Goal: Information Seeking & Learning: Find specific fact

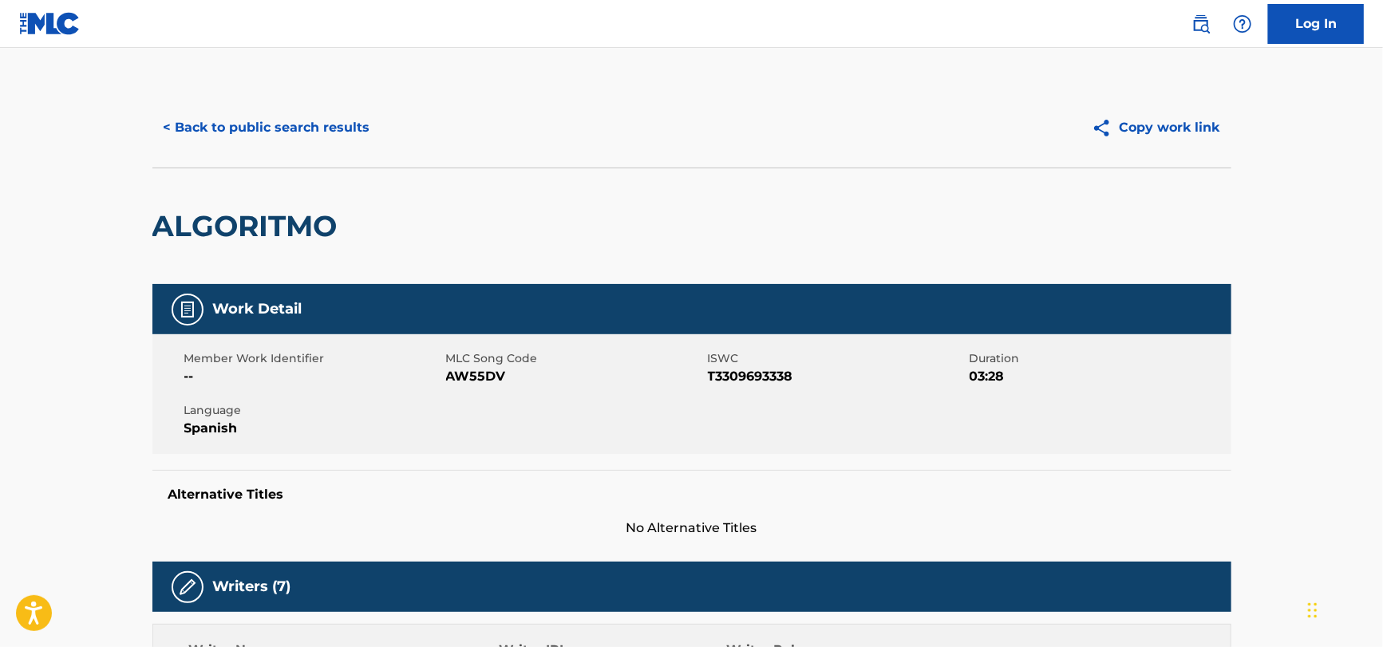
click at [285, 125] on button "< Back to public search results" at bounding box center [266, 128] width 229 height 40
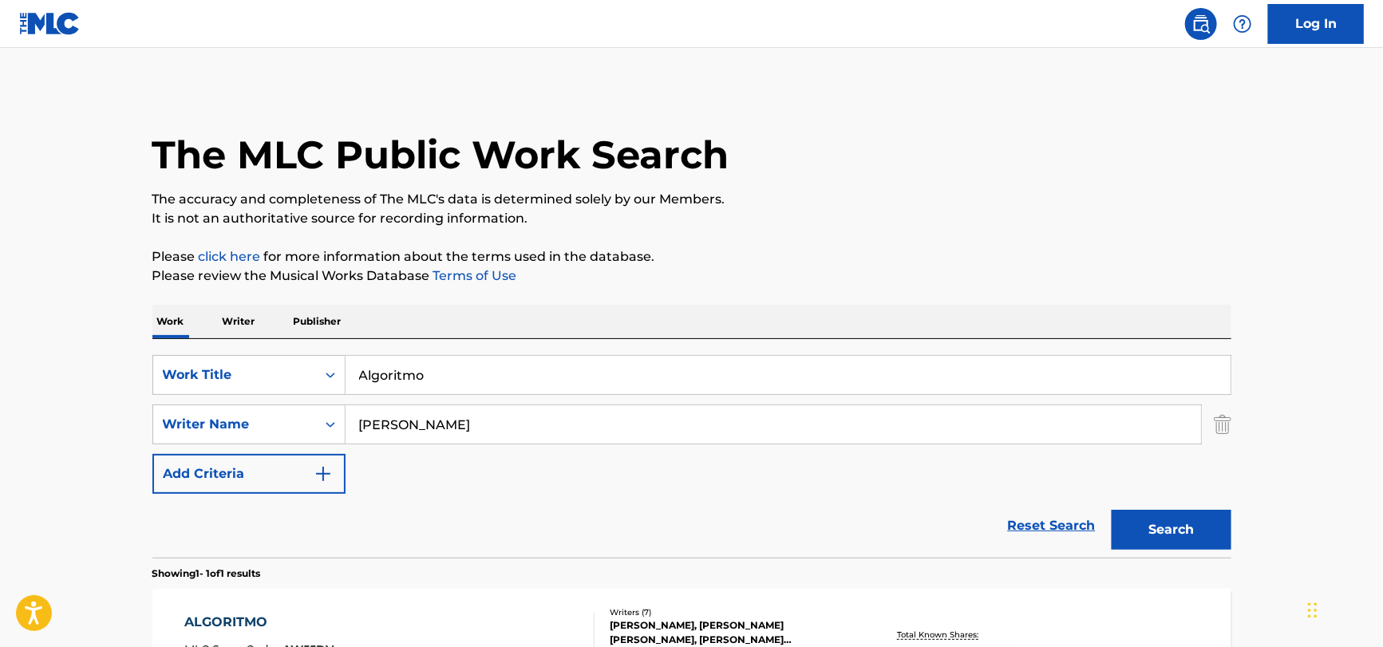
scroll to position [130, 0]
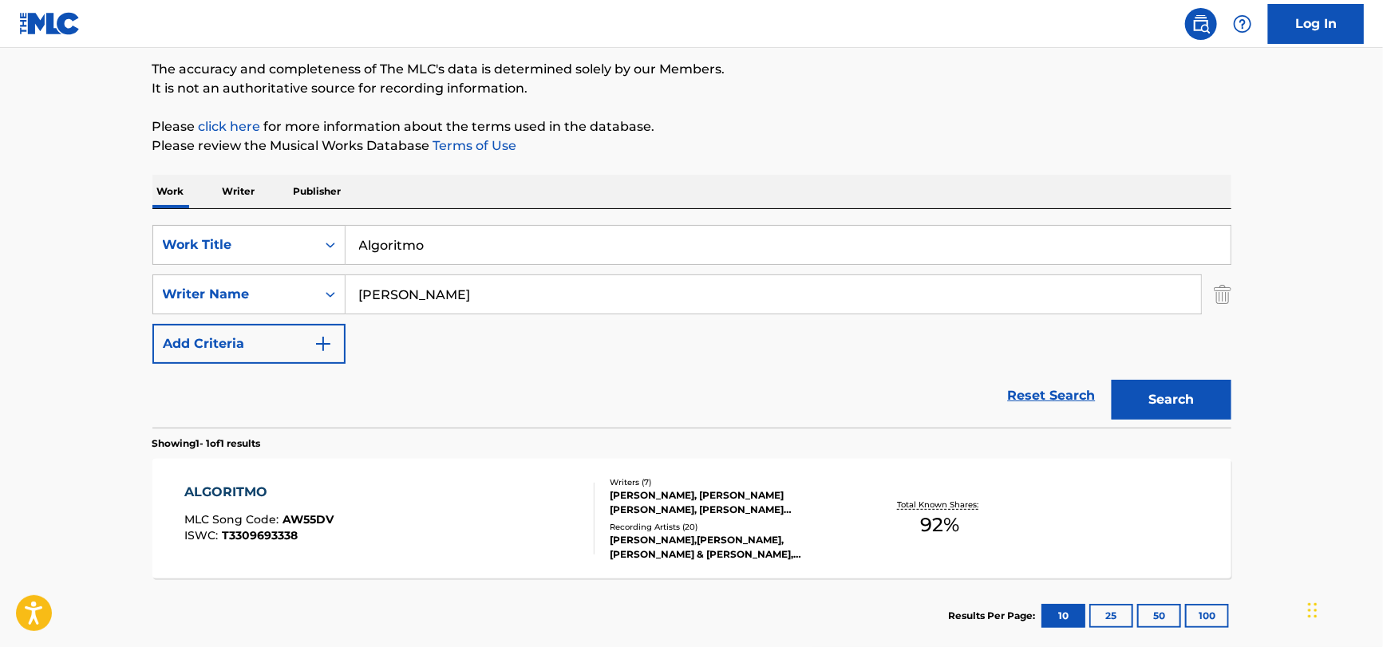
click at [488, 251] on input "Algoritmo" at bounding box center [788, 245] width 885 height 38
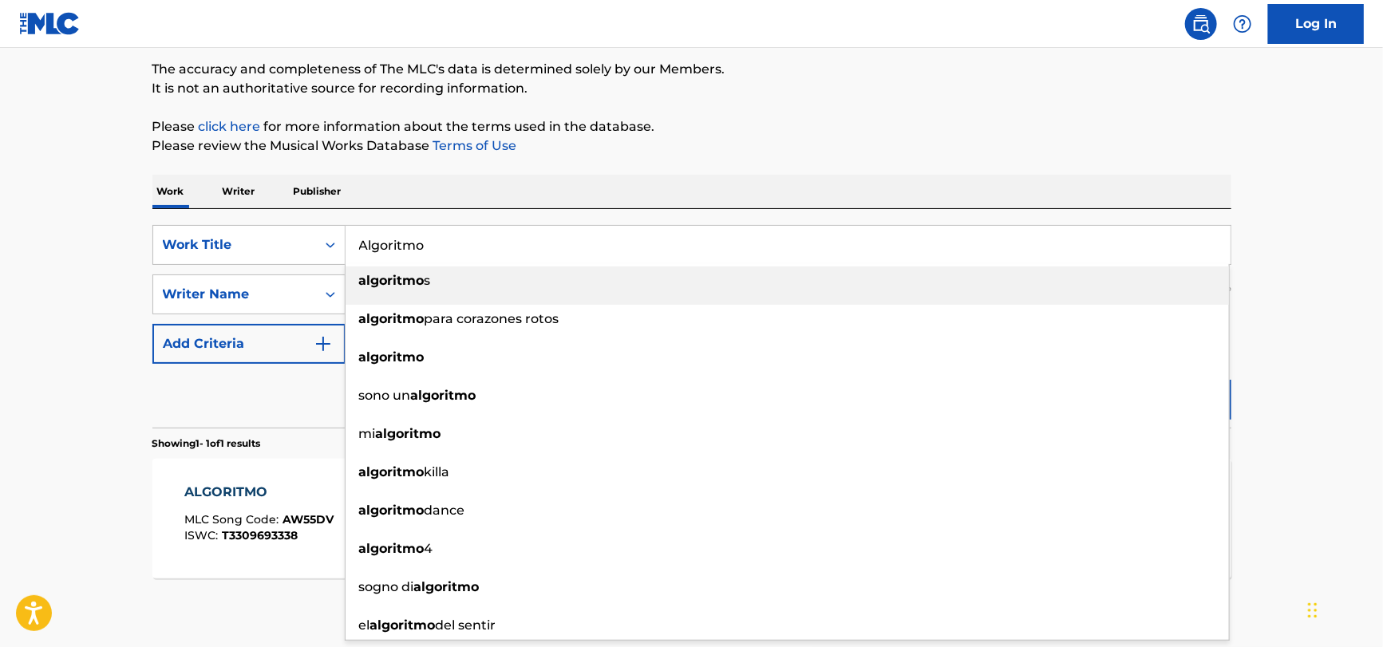
click at [487, 251] on input "Algoritmo" at bounding box center [788, 245] width 885 height 38
paste input "Your Gaze, Crepuscular"
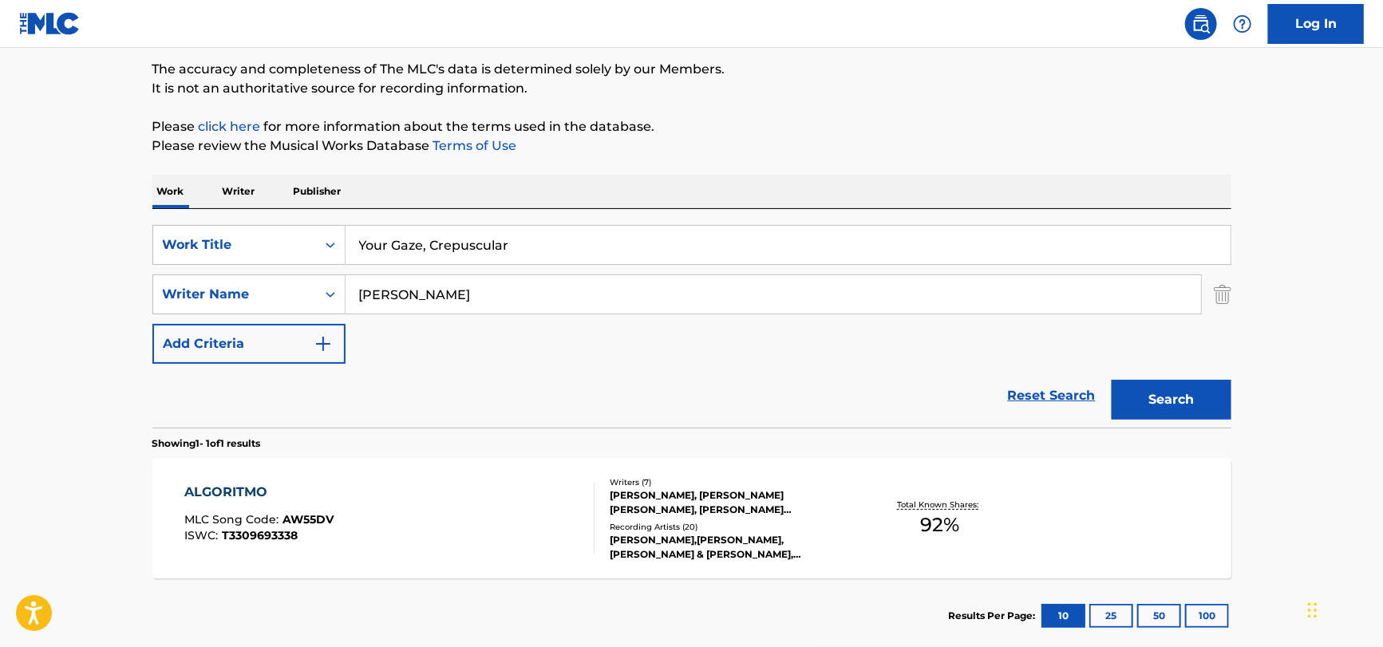
type input "Your Gaze, Crepuscular"
click at [516, 285] on input "[PERSON_NAME]" at bounding box center [774, 294] width 856 height 38
paste input "[PERSON_NAME]"
drag, startPoint x: 514, startPoint y: 297, endPoint x: 415, endPoint y: 310, distance: 99.9
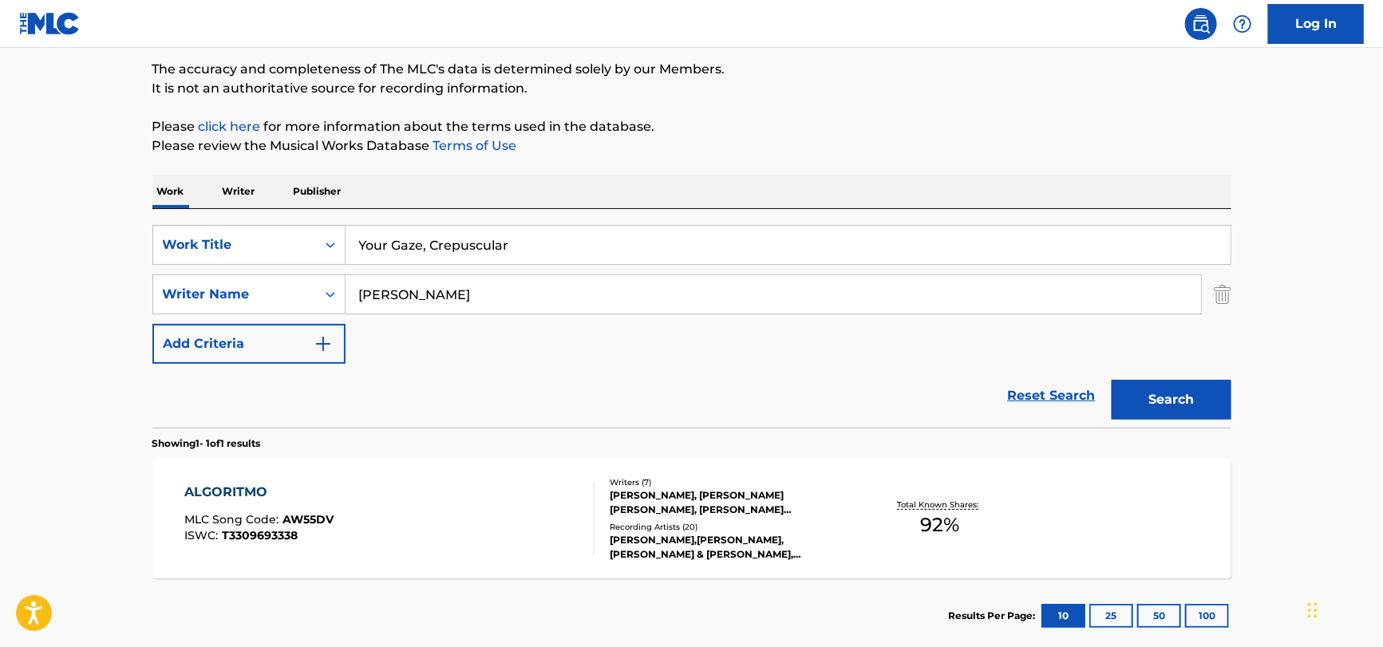
click at [415, 310] on input "[PERSON_NAME]" at bounding box center [774, 294] width 856 height 38
click at [505, 297] on input "[PERSON_NAME]" at bounding box center [774, 294] width 856 height 38
click at [409, 295] on input "[PERSON_NAME]" at bounding box center [774, 294] width 856 height 38
drag, startPoint x: 411, startPoint y: 294, endPoint x: 275, endPoint y: 307, distance: 136.3
click at [275, 307] on div "SearchWithCriteria27590c92-745d-4af8-9186-6f0474db3f46 Writer Name [PERSON_NAME]" at bounding box center [691, 295] width 1079 height 40
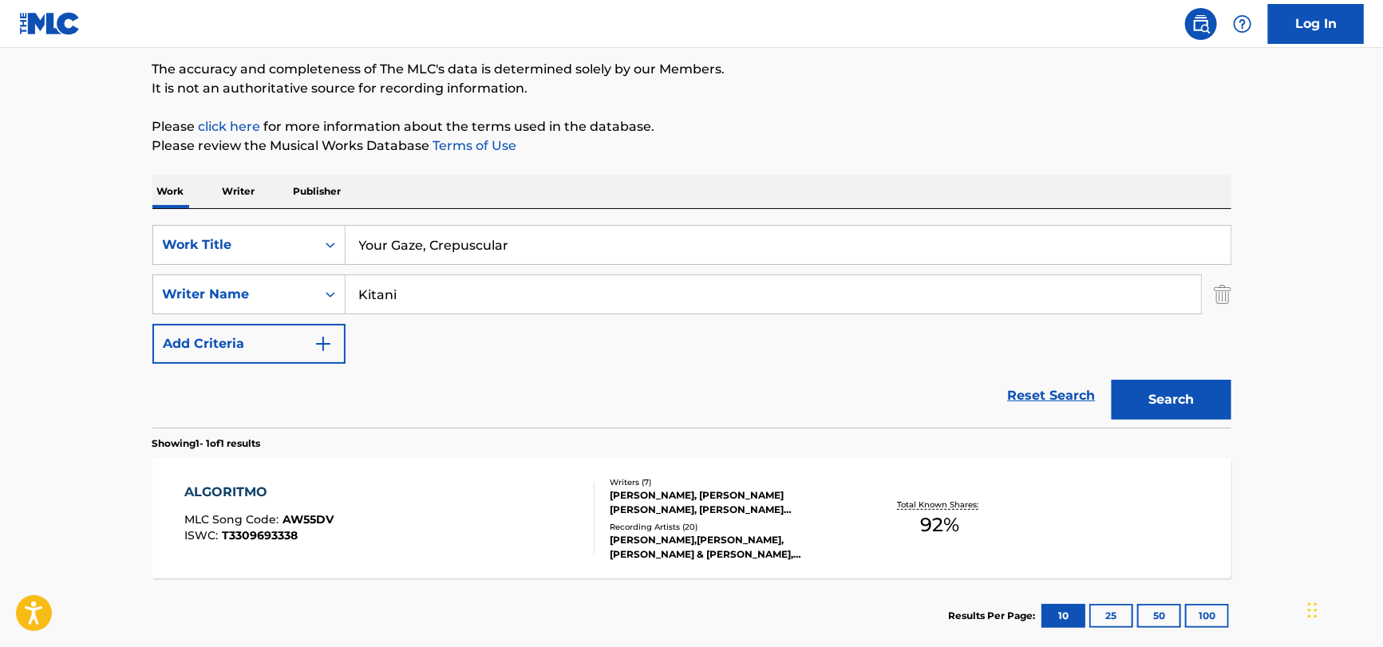
type input "Kitani"
click at [1112, 380] on button "Search" at bounding box center [1172, 400] width 120 height 40
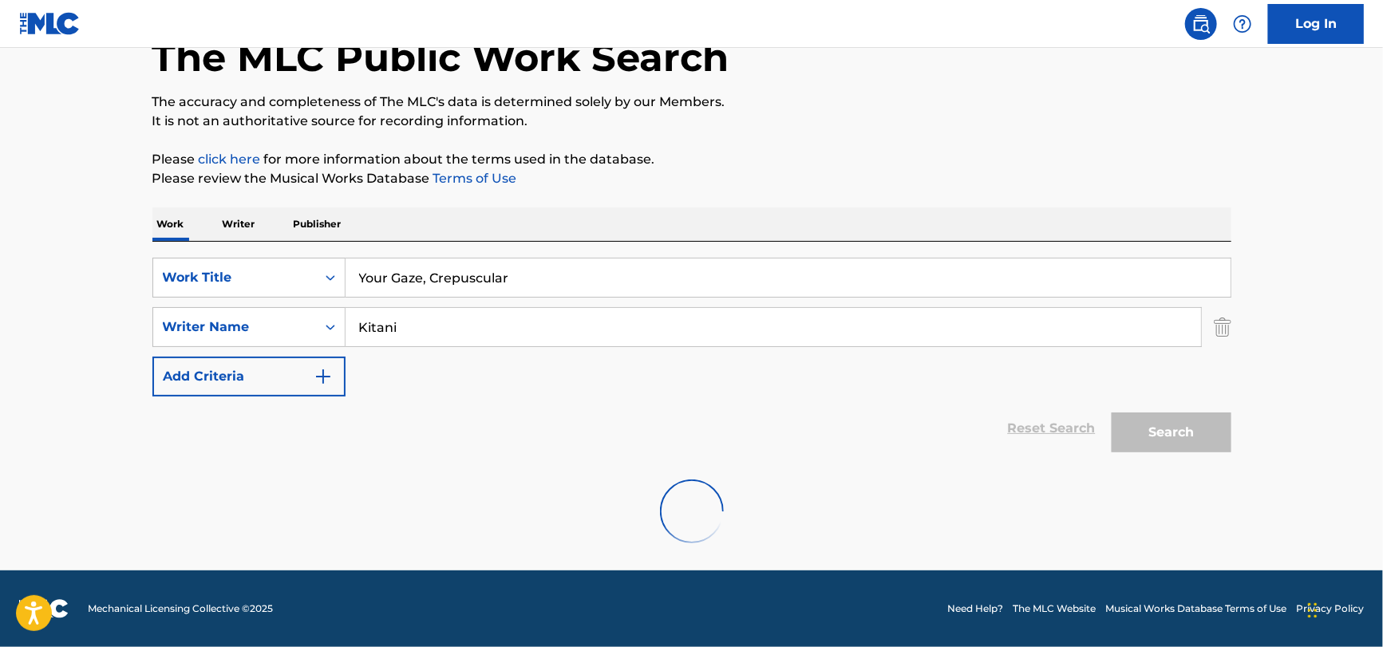
scroll to position [45, 0]
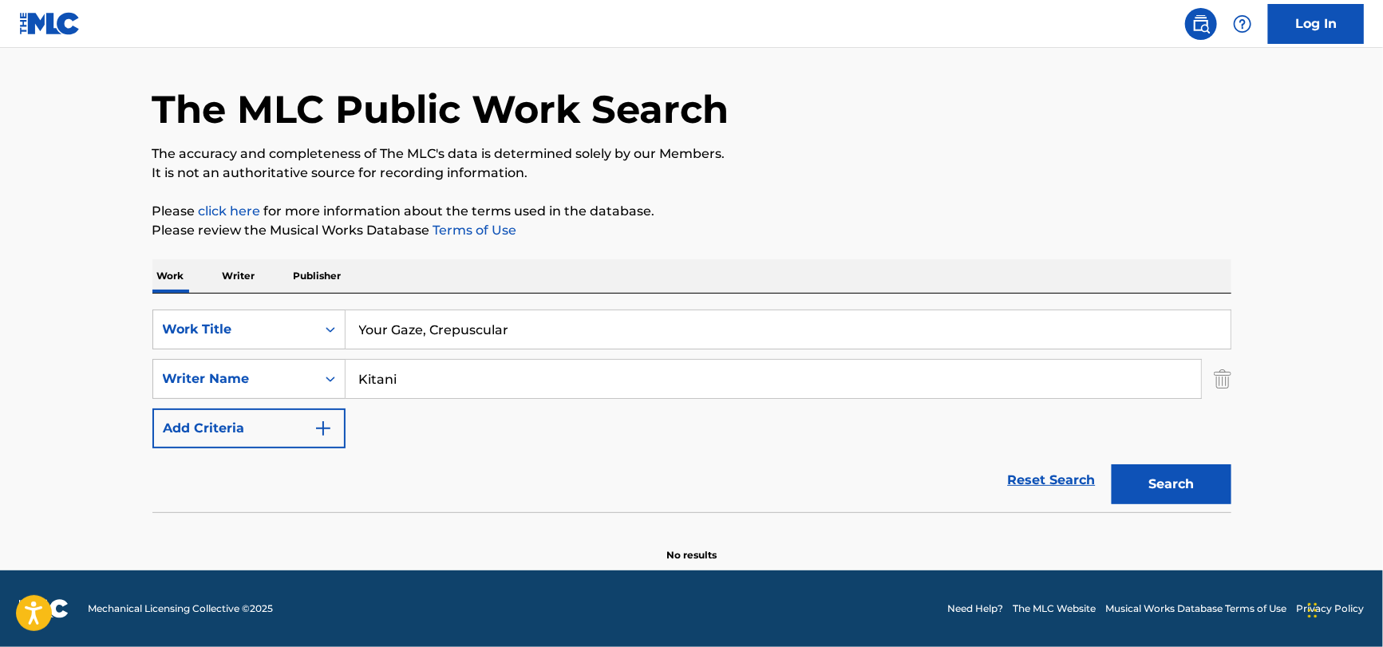
click at [403, 332] on input "Your Gaze, Crepuscular" at bounding box center [788, 329] width 885 height 38
paste input "Manazashi wa Hikari"
click at [1112, 465] on button "Search" at bounding box center [1172, 485] width 120 height 40
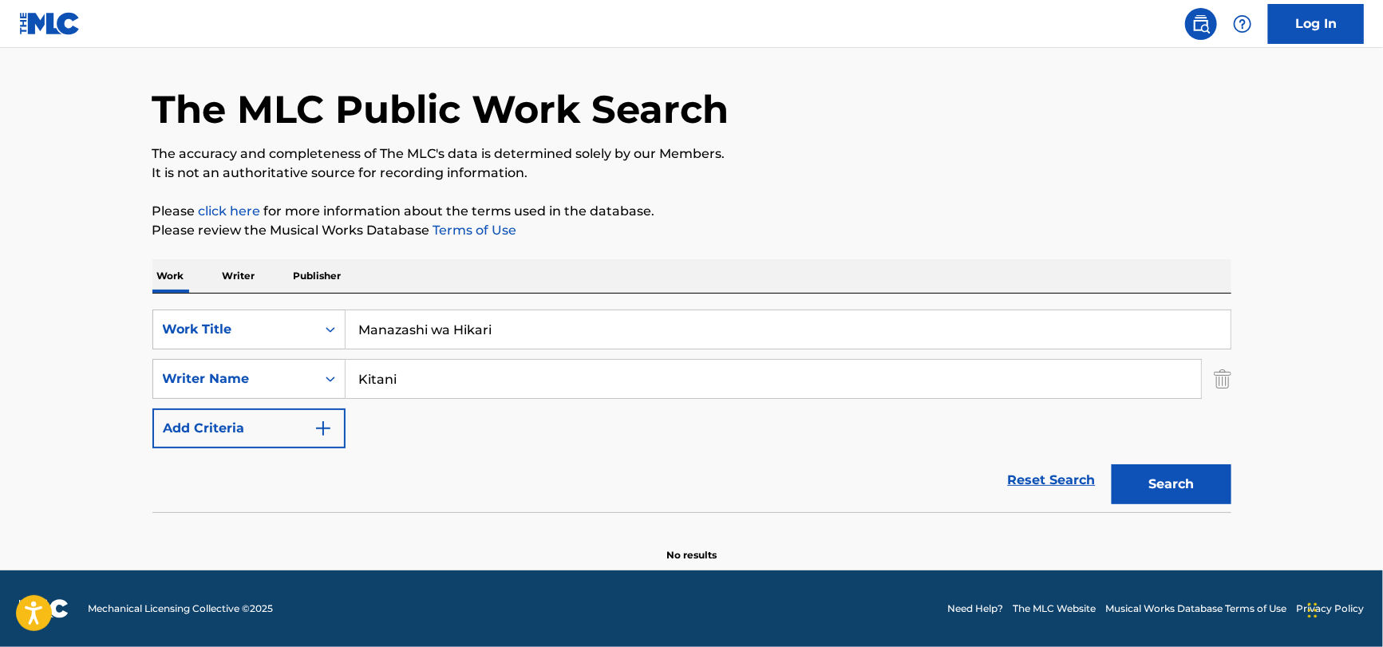
click at [609, 342] on input "Manazashi wa Hikari" at bounding box center [788, 329] width 885 height 38
click at [608, 338] on input "Manazashi wa Hikari" at bounding box center [788, 329] width 885 height 38
click at [607, 338] on input "Manazashi wa Hikari" at bounding box center [788, 329] width 885 height 38
paste input "Search Form"
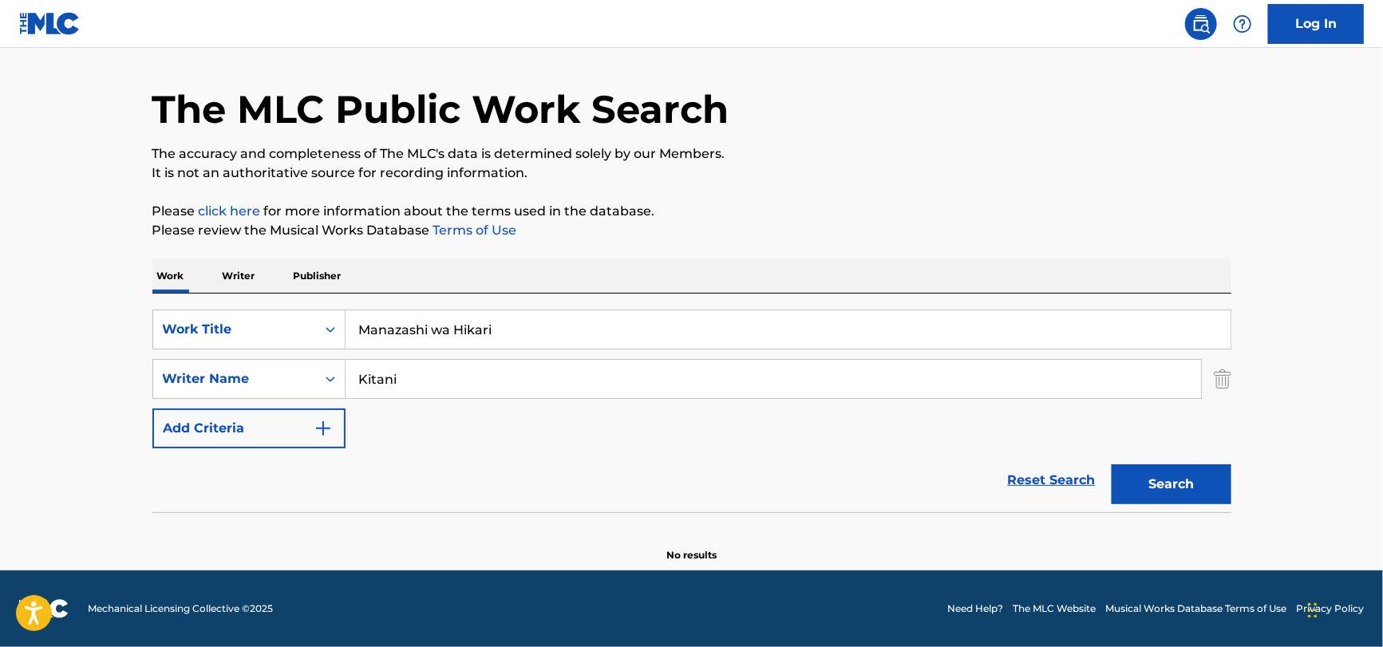
click at [433, 332] on input "Manazashi wa Hikari" at bounding box center [788, 329] width 885 height 38
type input "[PERSON_NAME]"
click at [1112, 465] on button "Search" at bounding box center [1172, 485] width 120 height 40
click at [425, 378] on input "Kitani" at bounding box center [774, 379] width 856 height 38
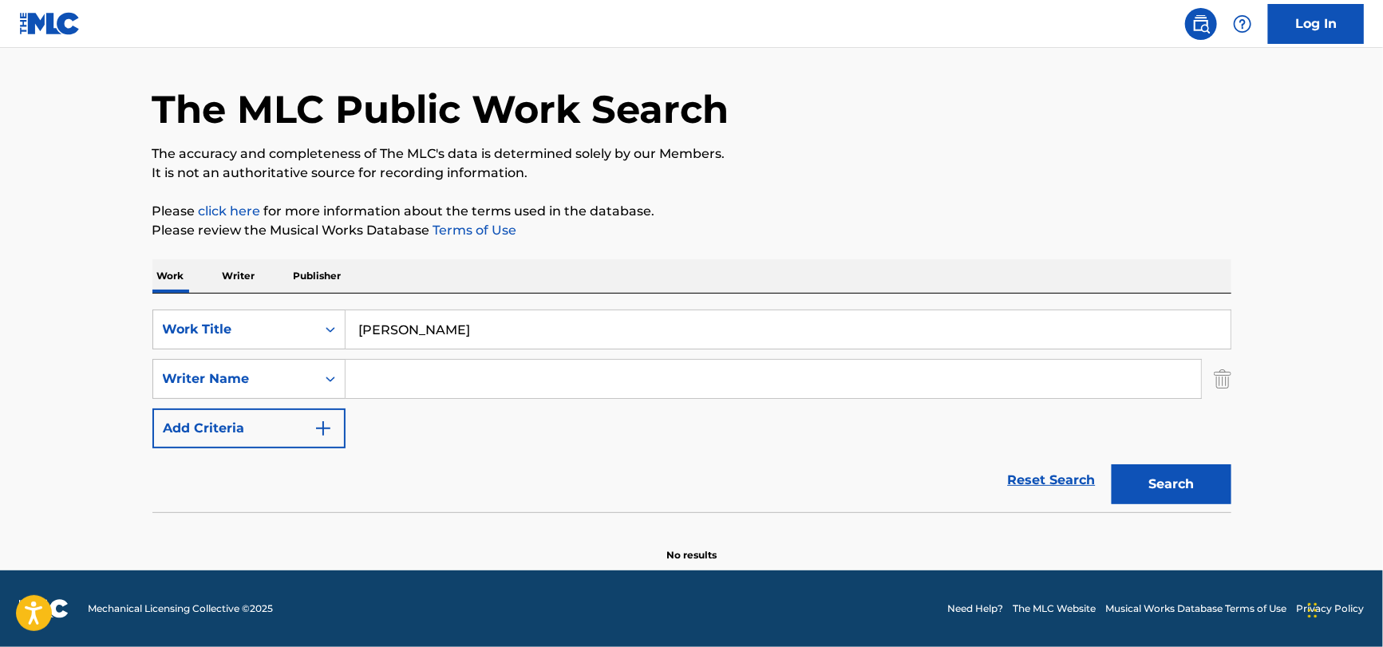
click at [1112, 465] on button "Search" at bounding box center [1172, 485] width 120 height 40
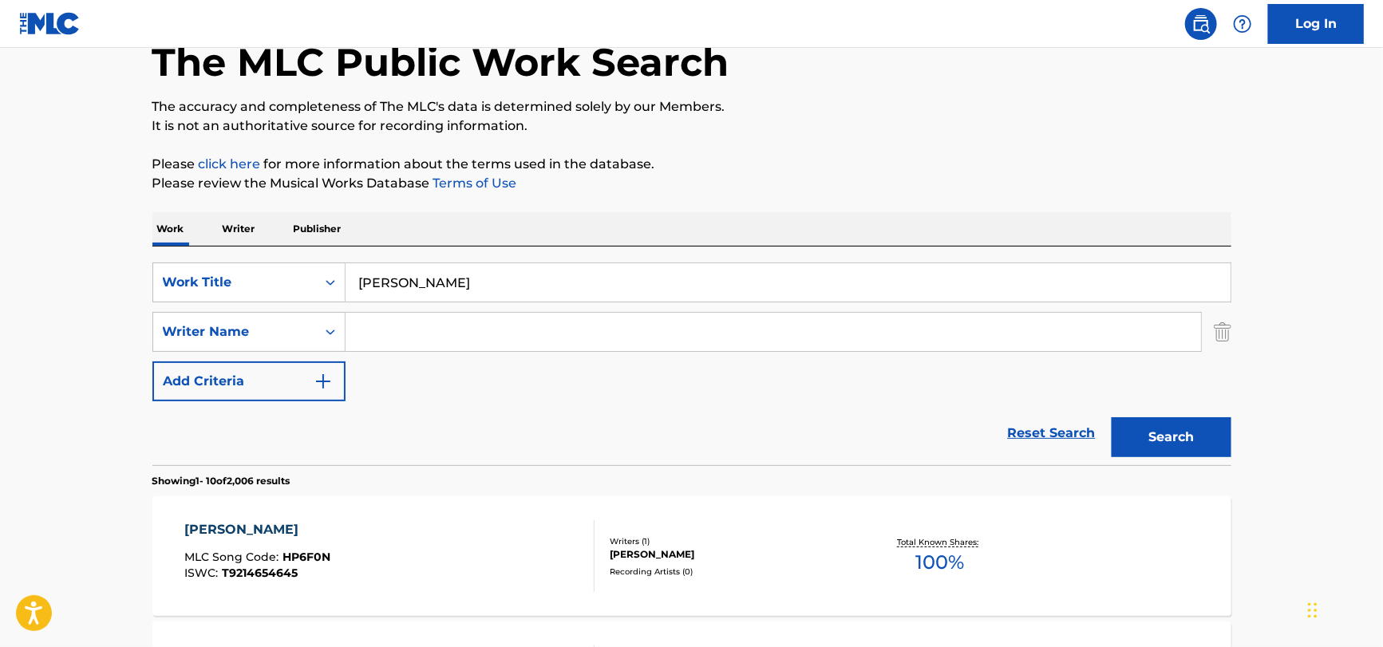
scroll to position [0, 0]
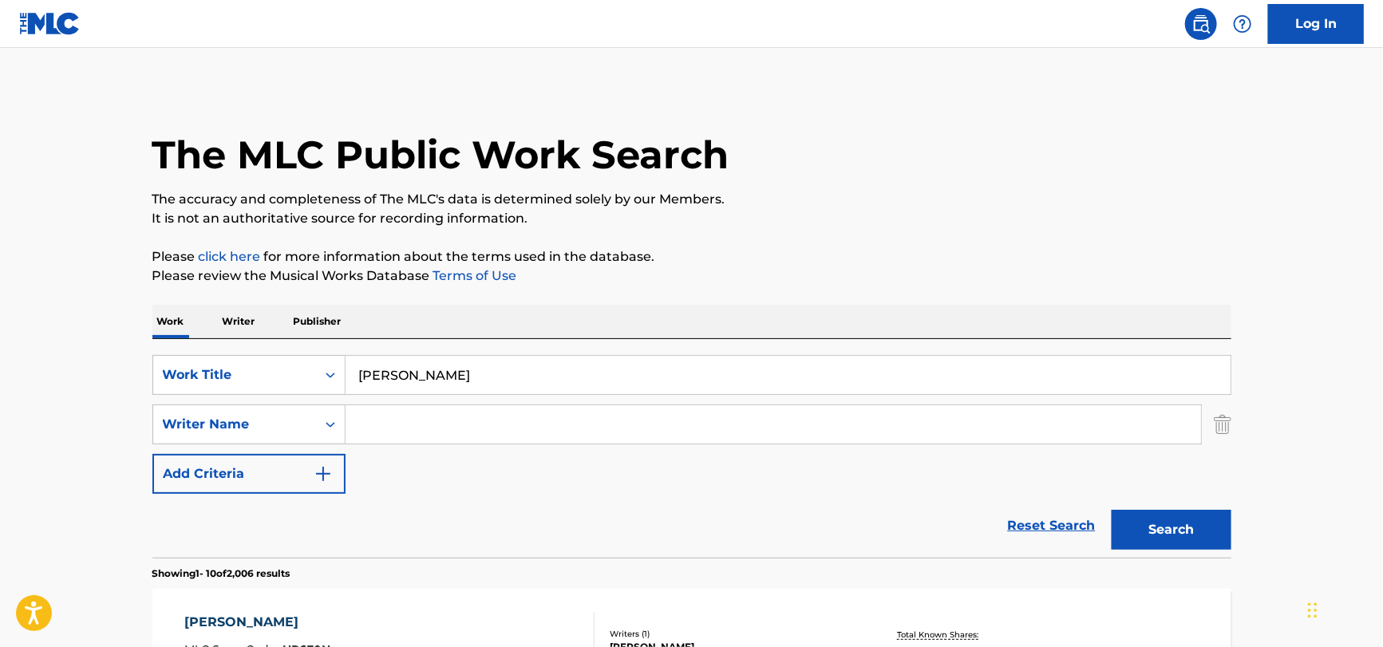
drag, startPoint x: 536, startPoint y: 366, endPoint x: 252, endPoint y: 401, distance: 285.6
click at [252, 401] on div "SearchWithCriteria51a755bf-0c1e-475b-b9ce-42f9f4dd0242 Work Title Manazashiwa H…" at bounding box center [691, 424] width 1079 height 139
paste input "Utopia or Dystopia by [PERSON_NAME]"
drag, startPoint x: 619, startPoint y: 377, endPoint x: 478, endPoint y: 375, distance: 141.3
click at [478, 375] on input "Utopia or Dystopia by [PERSON_NAME]" at bounding box center [788, 375] width 885 height 38
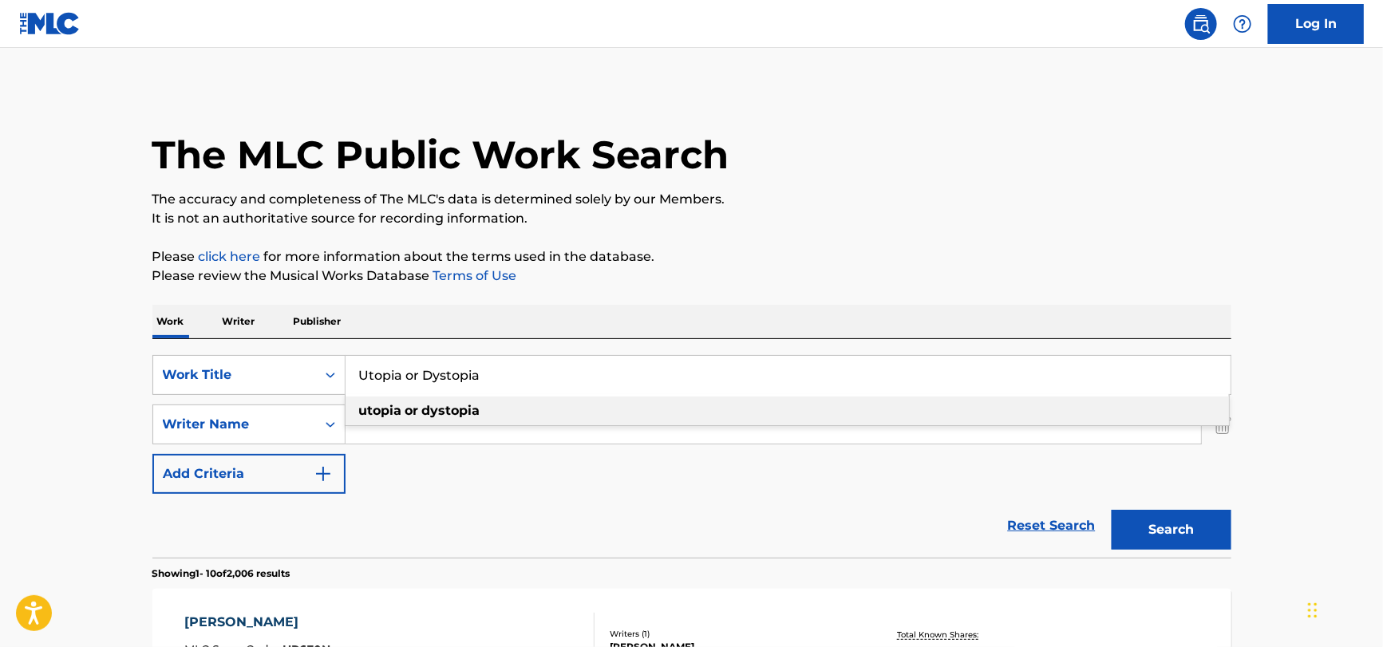
type input "Utopia or Dystopia"
click at [391, 487] on div "SearchWithCriteria51a755bf-0c1e-475b-b9ce-42f9f4dd0242 Work Title Utopia or Dys…" at bounding box center [691, 424] width 1079 height 139
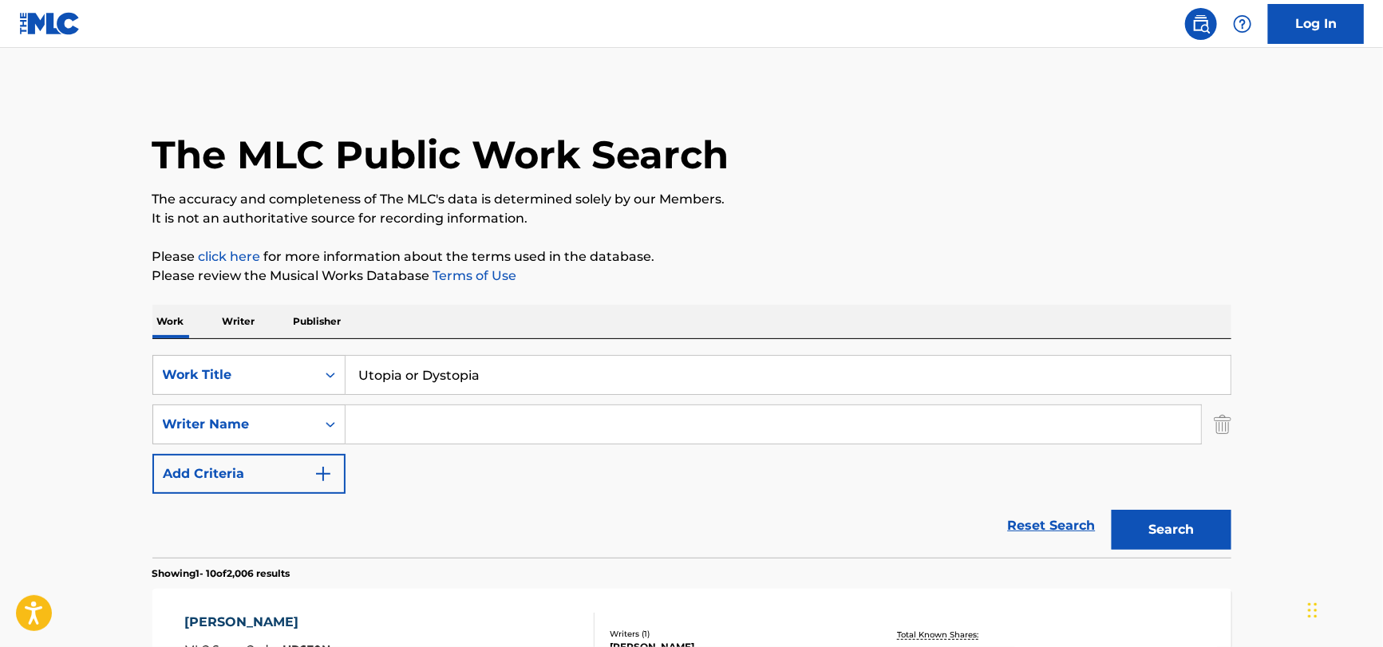
click at [403, 435] on input "Search Form" at bounding box center [774, 424] width 856 height 38
paste input "[PERSON_NAME]"
drag, startPoint x: 420, startPoint y: 424, endPoint x: 278, endPoint y: 432, distance: 142.3
click at [278, 432] on div "SearchWithCriteria27590c92-745d-4af8-9186-6f0474db3f46 Writer Name [PERSON_NAME]" at bounding box center [691, 425] width 1079 height 40
click at [405, 432] on input "[PERSON_NAME]" at bounding box center [774, 424] width 856 height 38
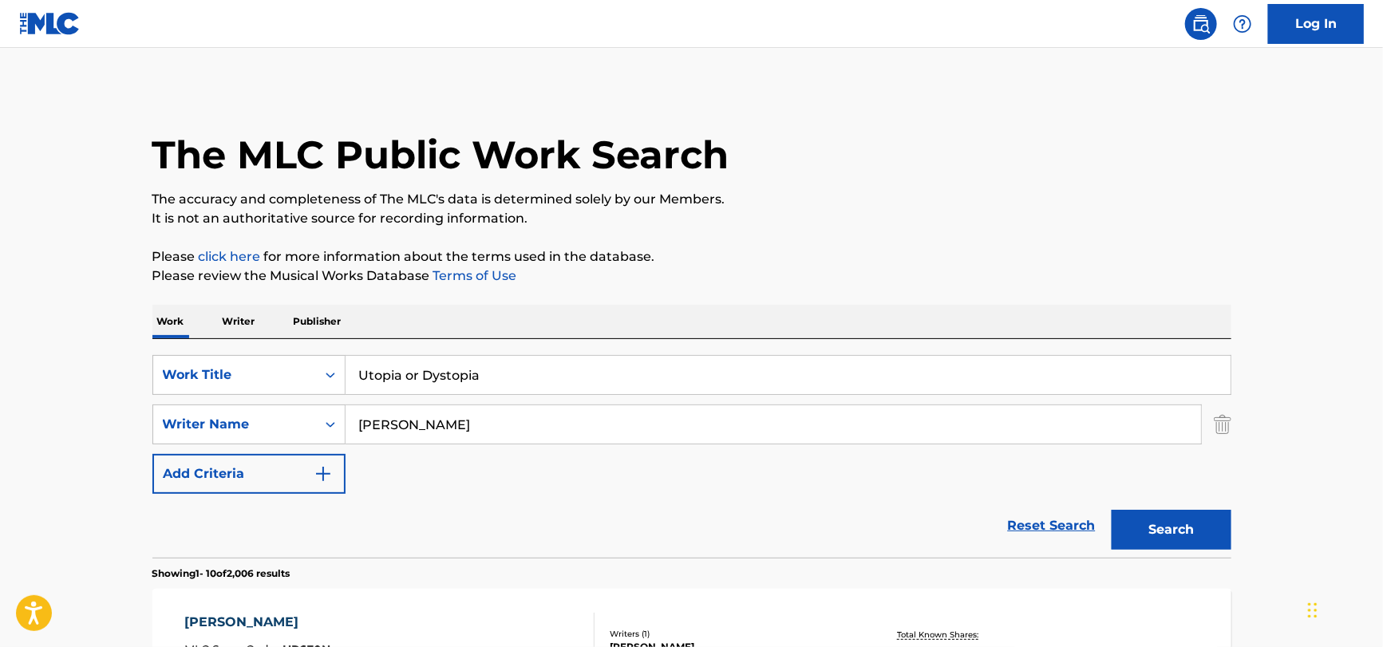
click at [1112, 510] on button "Search" at bounding box center [1172, 530] width 120 height 40
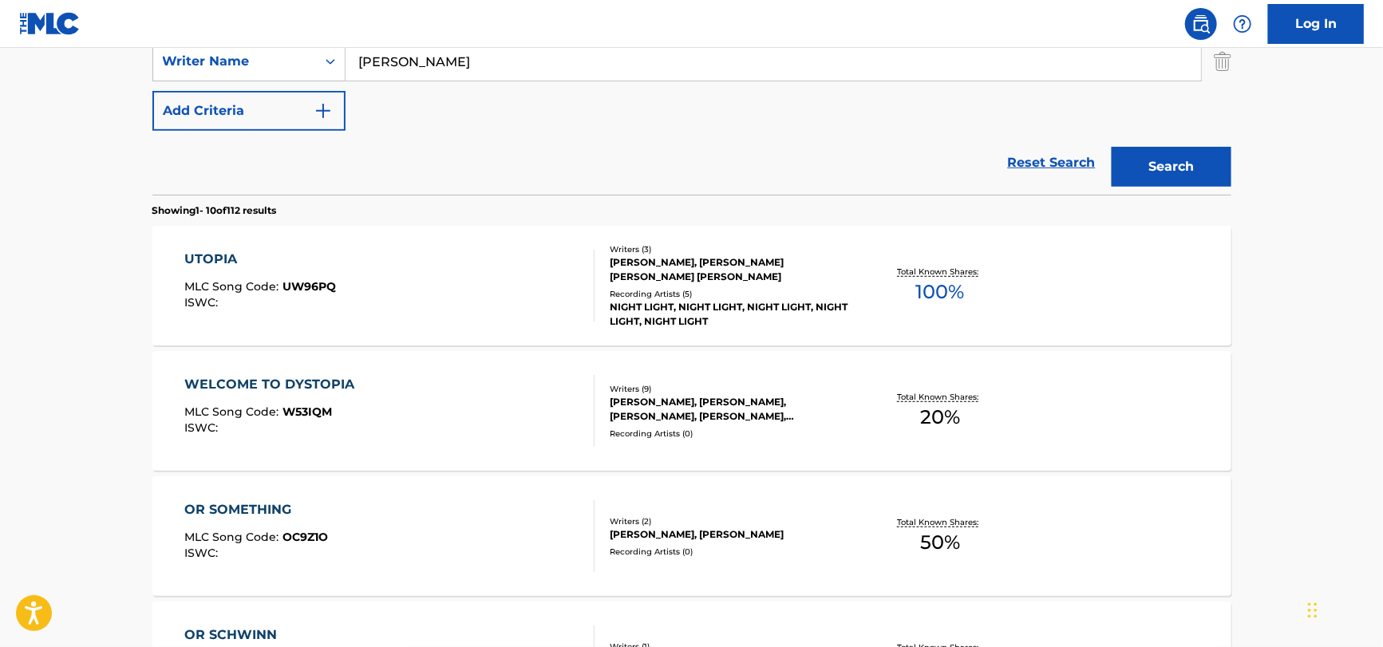
scroll to position [160, 0]
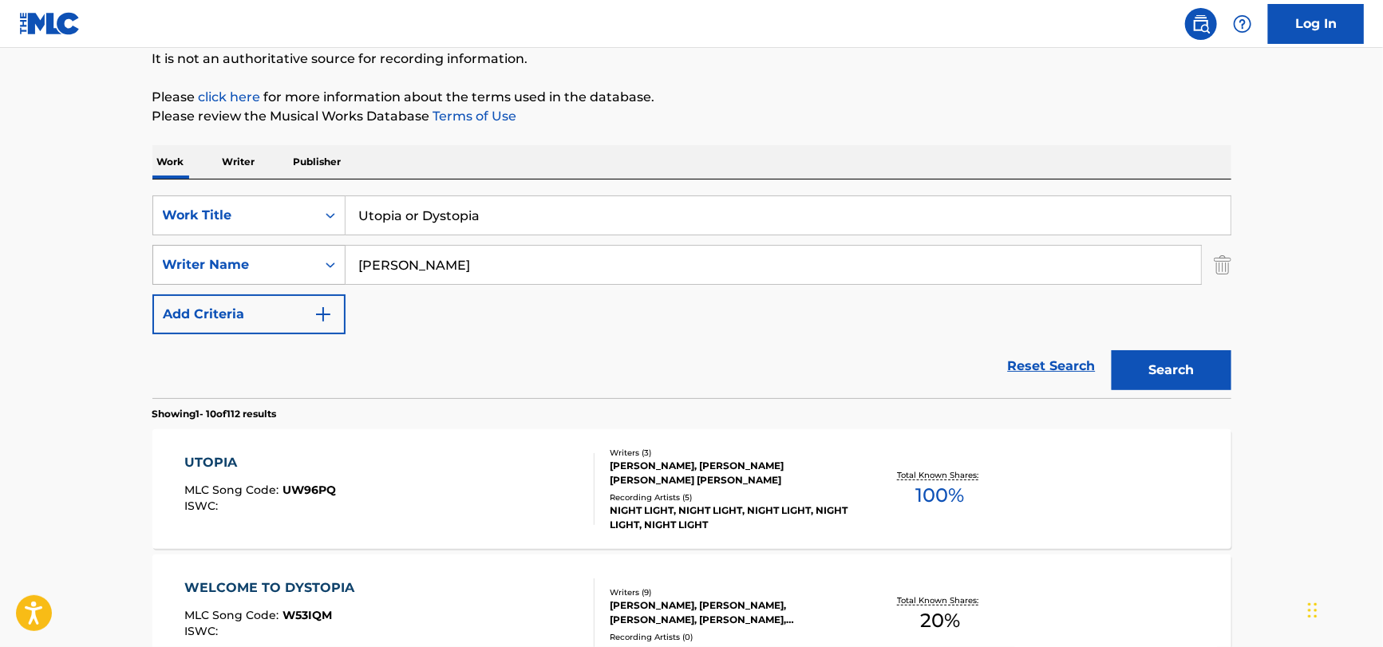
drag, startPoint x: 438, startPoint y: 272, endPoint x: 301, endPoint y: 271, distance: 137.3
click at [291, 269] on div "SearchWithCriteria27590c92-745d-4af8-9186-6f0474db3f46 Writer Name [PERSON_NAME]" at bounding box center [691, 265] width 1079 height 40
paste input "[PERSON_NAME]"
click at [422, 263] on input "[PERSON_NAME]" at bounding box center [774, 265] width 856 height 38
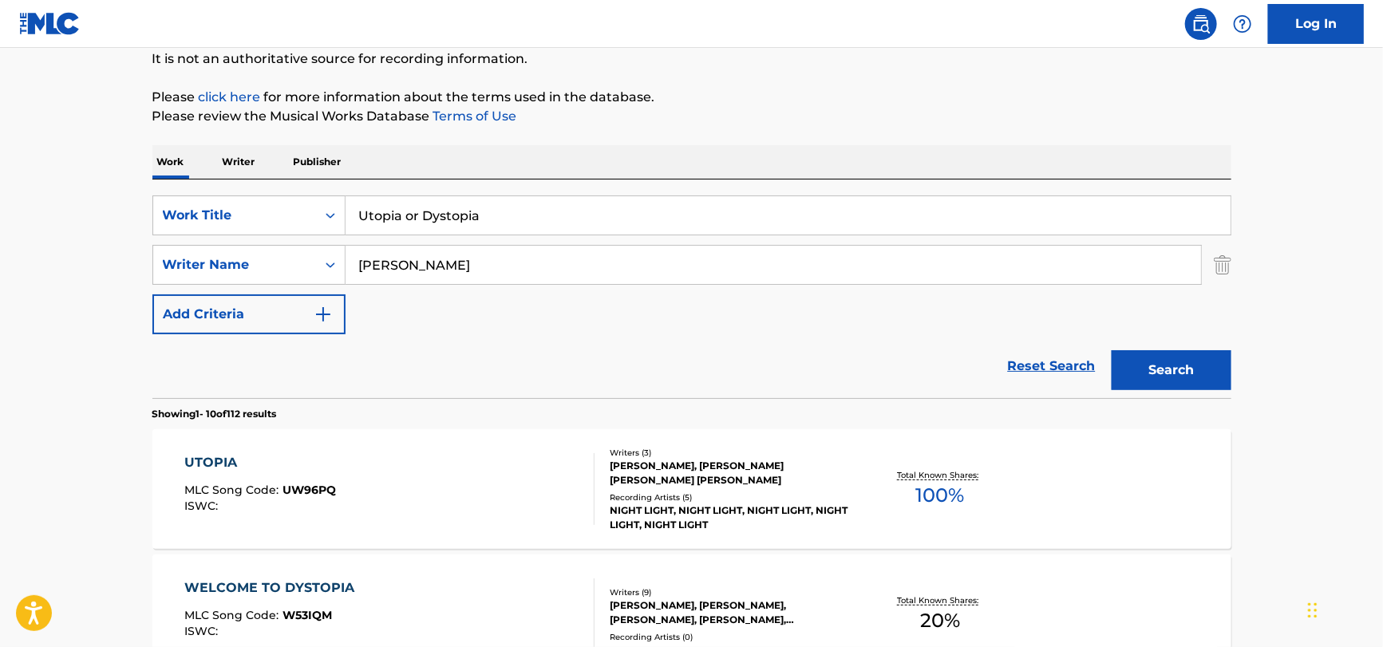
click at [383, 266] on input "[PERSON_NAME]" at bounding box center [774, 265] width 856 height 38
type input "[PERSON_NAME]"
click at [1112, 350] on button "Search" at bounding box center [1172, 370] width 120 height 40
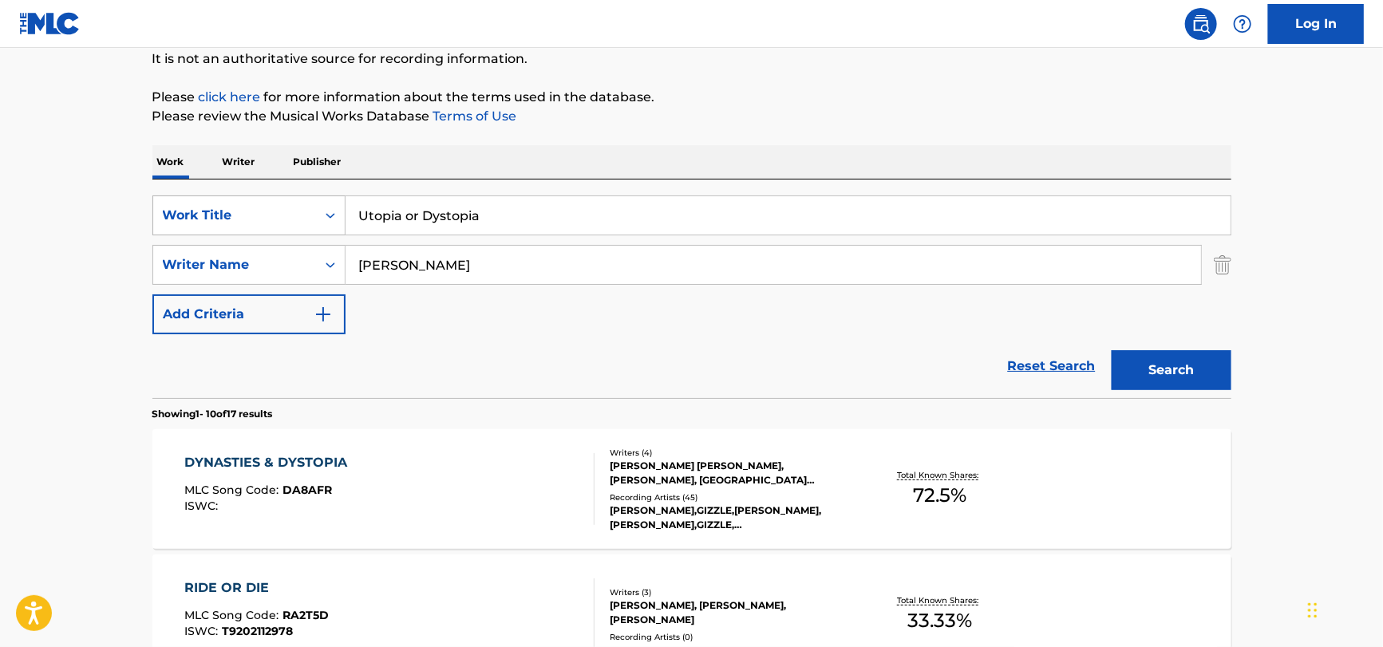
drag, startPoint x: 507, startPoint y: 208, endPoint x: 181, endPoint y: 223, distance: 326.0
click at [176, 223] on div "SearchWithCriteria51a755bf-0c1e-475b-b9ce-42f9f4dd0242 Work Title Utopia or Dys…" at bounding box center [691, 216] width 1079 height 40
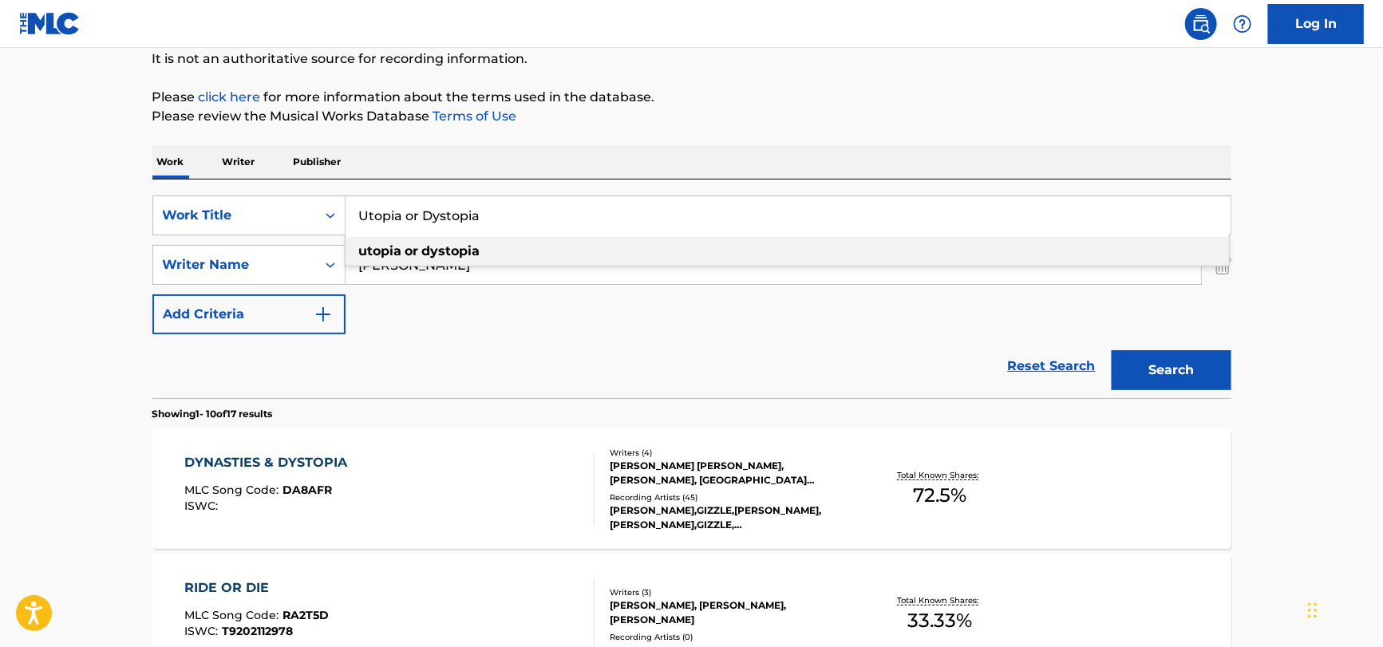
paste input "A ti mamá by [PERSON_NAME]"
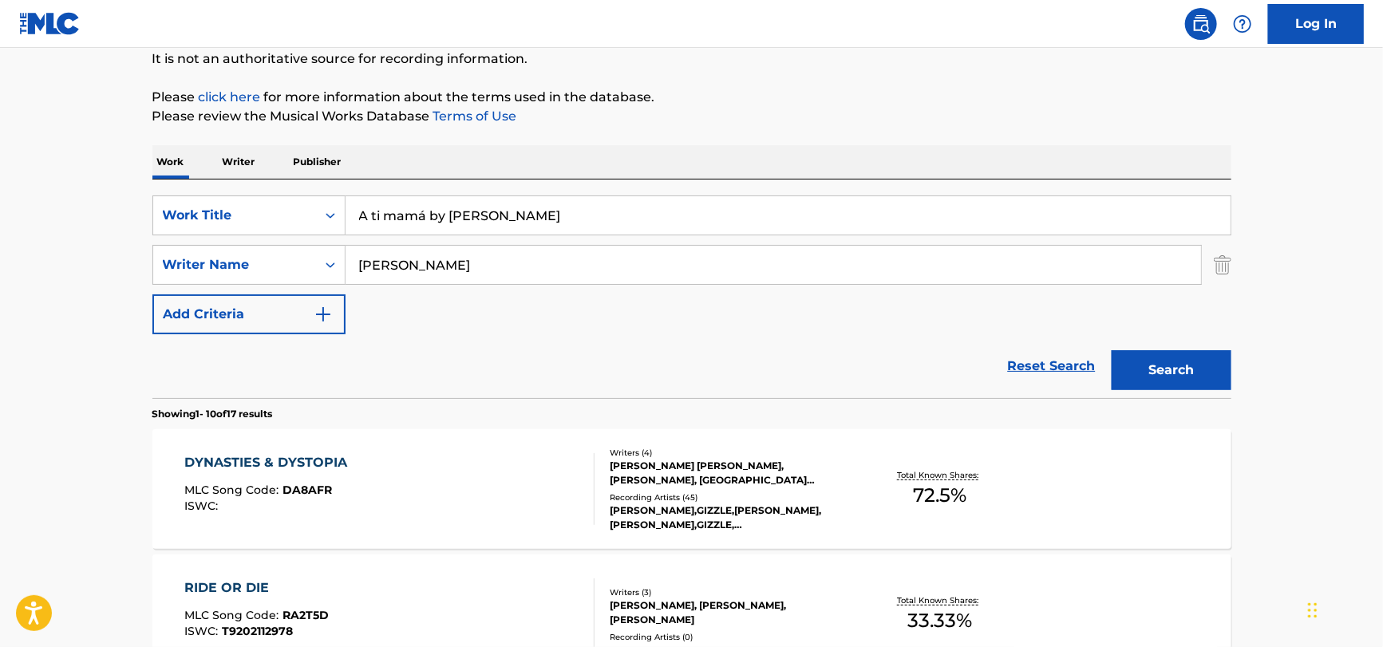
drag, startPoint x: 561, startPoint y: 213, endPoint x: 421, endPoint y: 232, distance: 141.0
click at [421, 232] on input "A ti mamá by [PERSON_NAME]" at bounding box center [788, 215] width 885 height 38
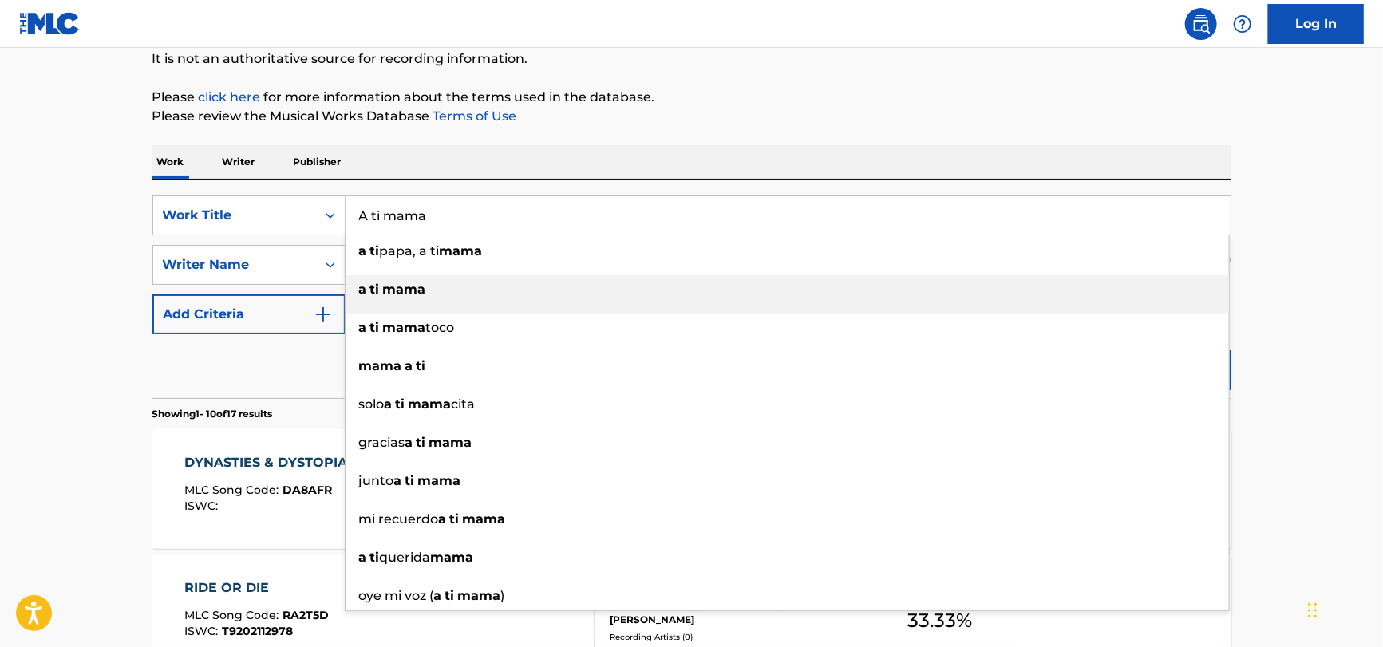
type input "A ti mama"
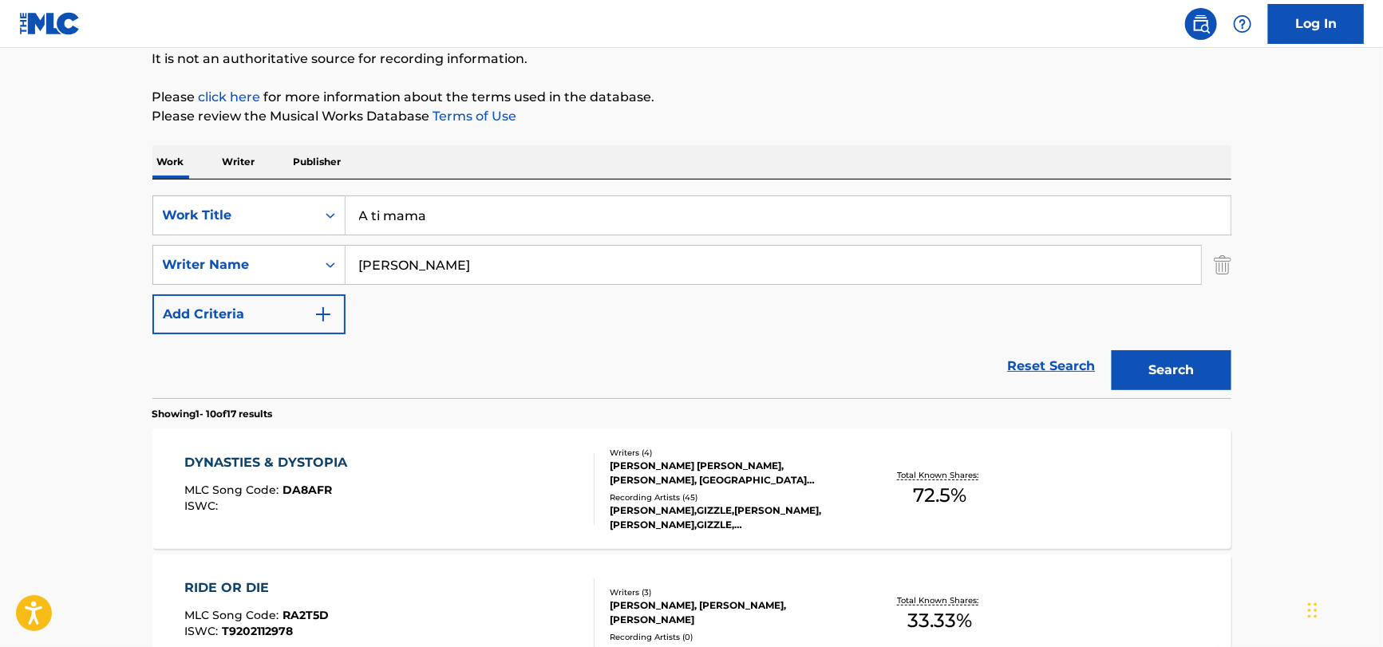
click at [299, 358] on div "Reset Search Search" at bounding box center [691, 366] width 1079 height 64
drag, startPoint x: 430, startPoint y: 259, endPoint x: 281, endPoint y: 286, distance: 151.6
click at [283, 285] on div "SearchWithCriteria51a755bf-0c1e-475b-b9ce-42f9f4dd0242 Work Title A ti mama Sea…" at bounding box center [691, 265] width 1079 height 139
paste input "A ti mamá by [PERSON_NAME]"
drag, startPoint x: 489, startPoint y: 259, endPoint x: 101, endPoint y: 261, distance: 387.9
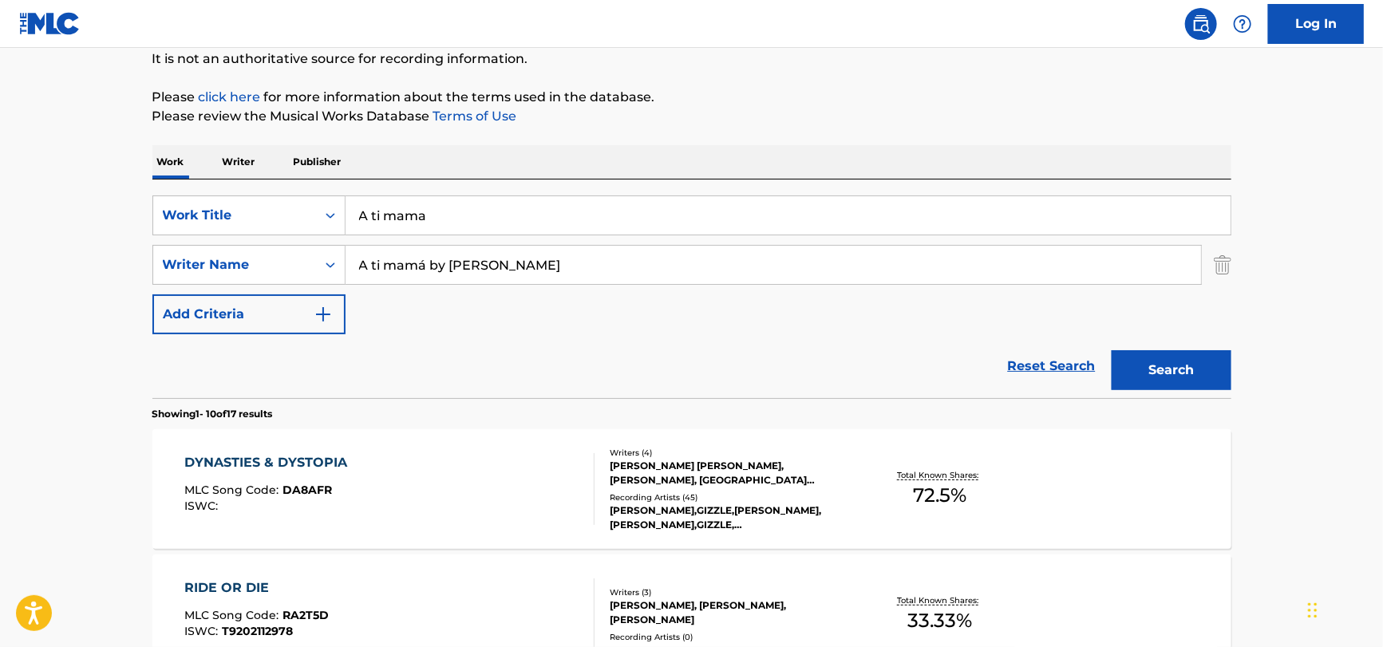
type input "[PERSON_NAME]"
click at [1112, 350] on button "Search" at bounding box center [1172, 370] width 120 height 40
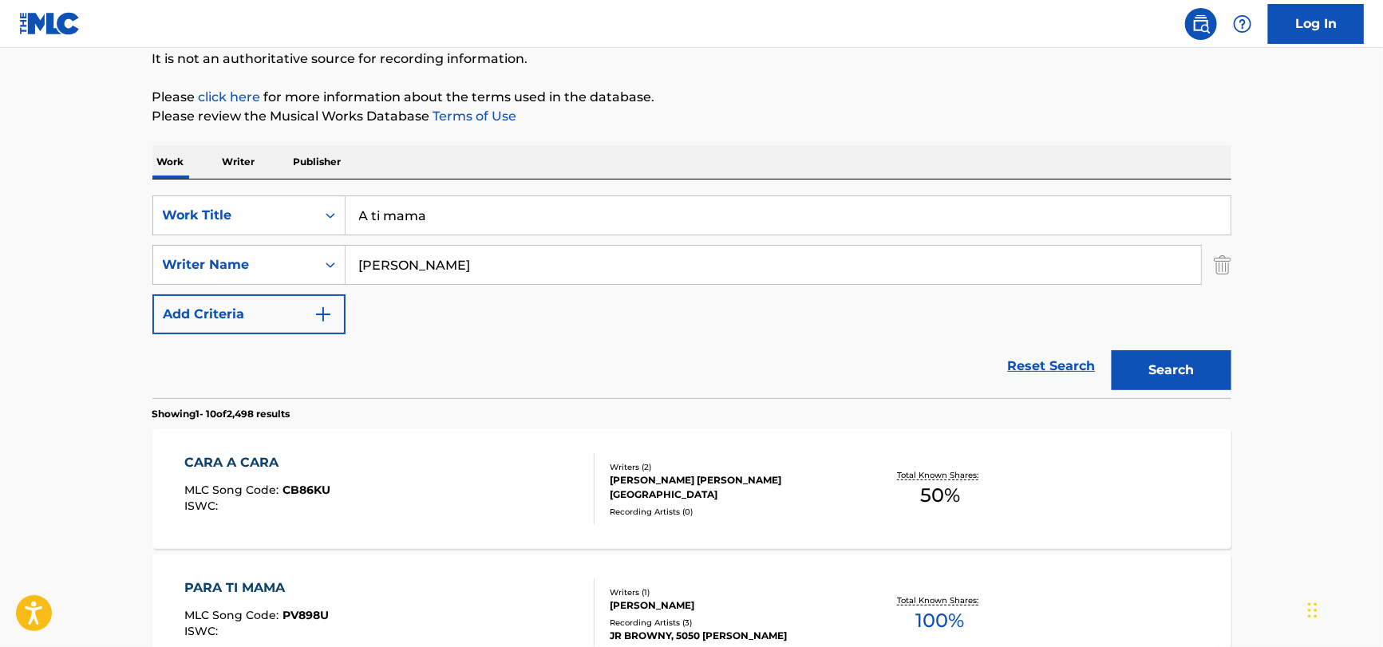
drag, startPoint x: 444, startPoint y: 263, endPoint x: -44, endPoint y: 243, distance: 488.1
click at [0, 243] on html "Accessibility Screen-Reader Guide, Feedback, and Issue Reporting | New window C…" at bounding box center [691, 163] width 1383 height 647
click at [1112, 350] on button "Search" at bounding box center [1172, 370] width 120 height 40
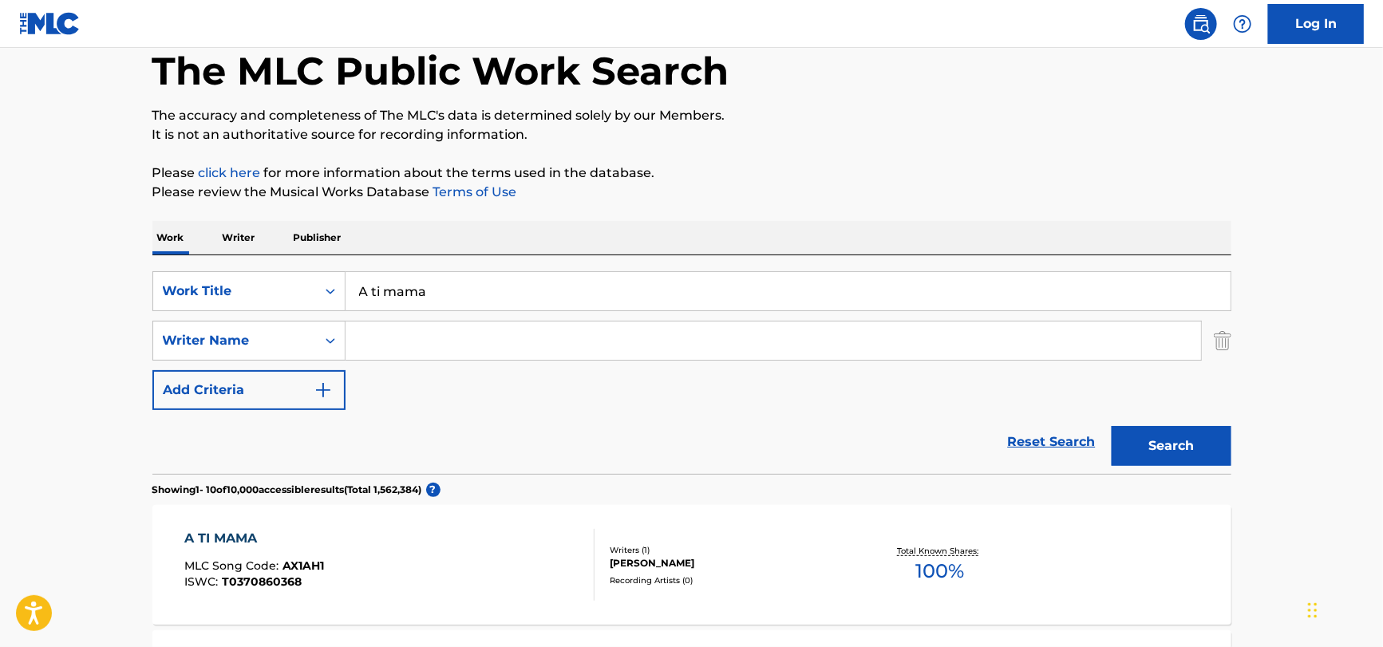
scroll to position [0, 0]
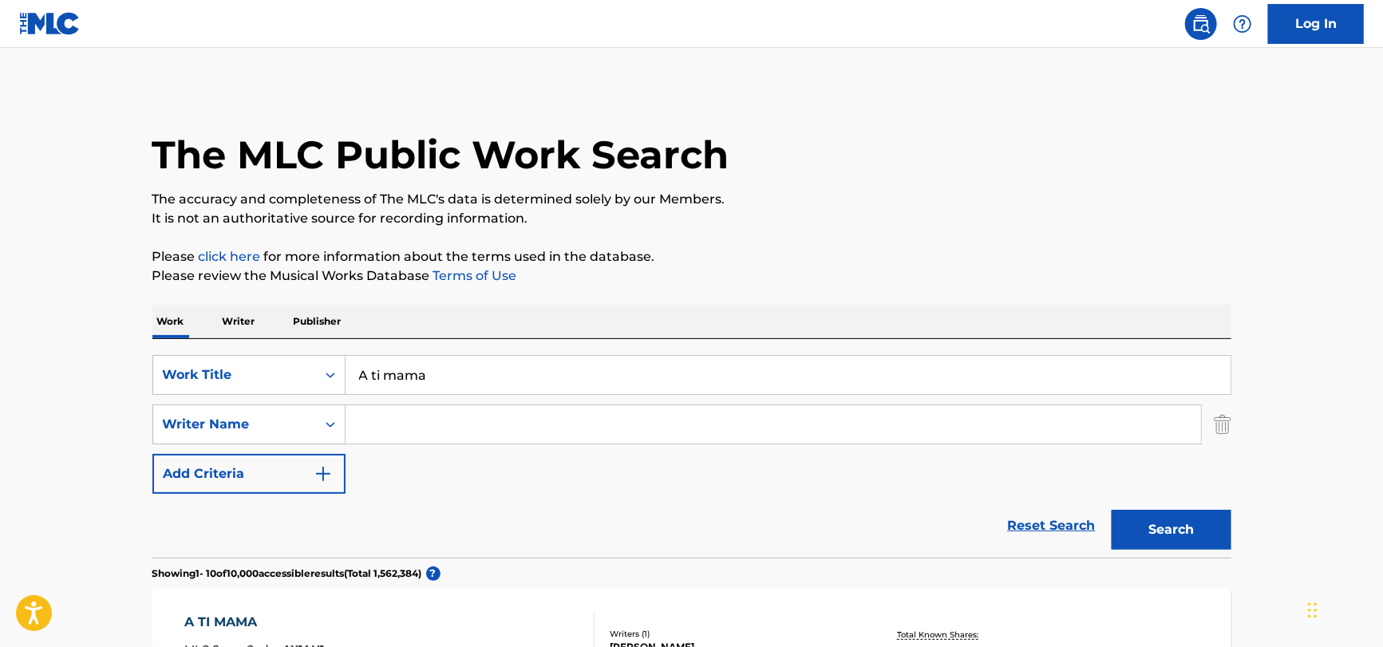
drag, startPoint x: 489, startPoint y: 374, endPoint x: 35, endPoint y: 415, distance: 456.0
click at [0, 402] on html "Accessibility Screen-Reader Guide, Feedback, and Issue Reporting | New window C…" at bounding box center [691, 323] width 1383 height 647
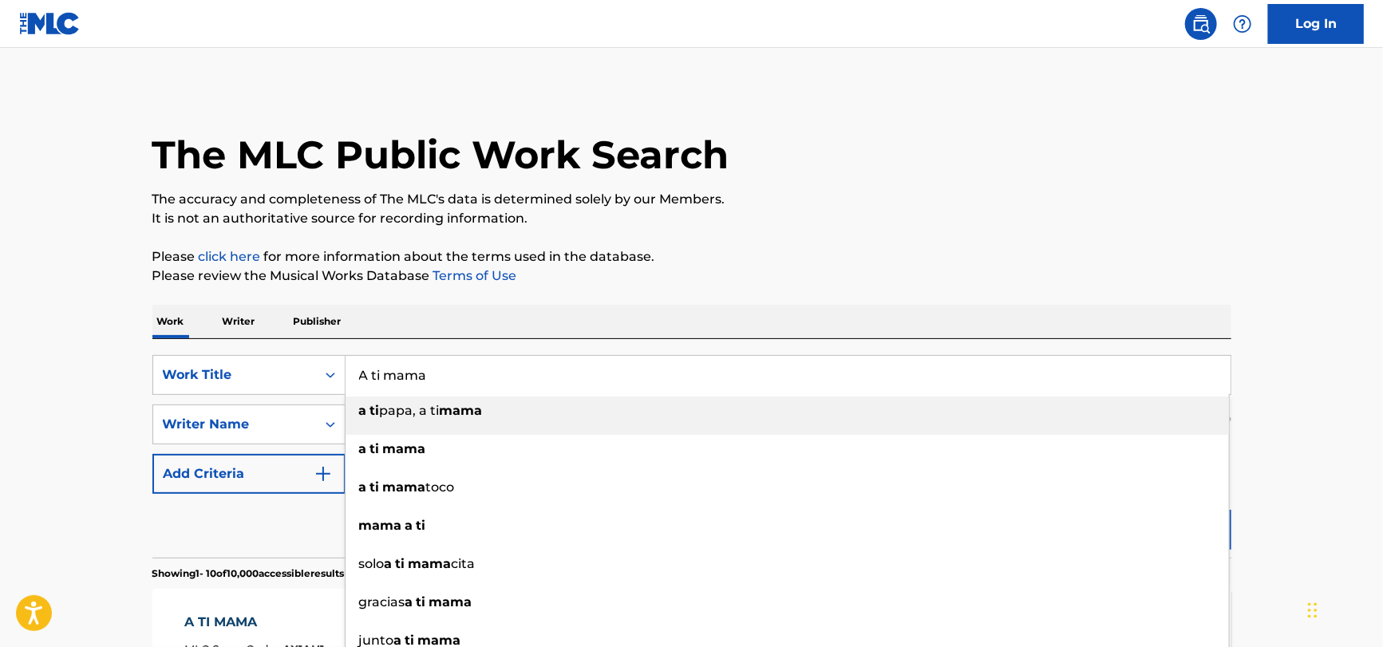
paste input "Say You're Mine by [PERSON_NAME]"
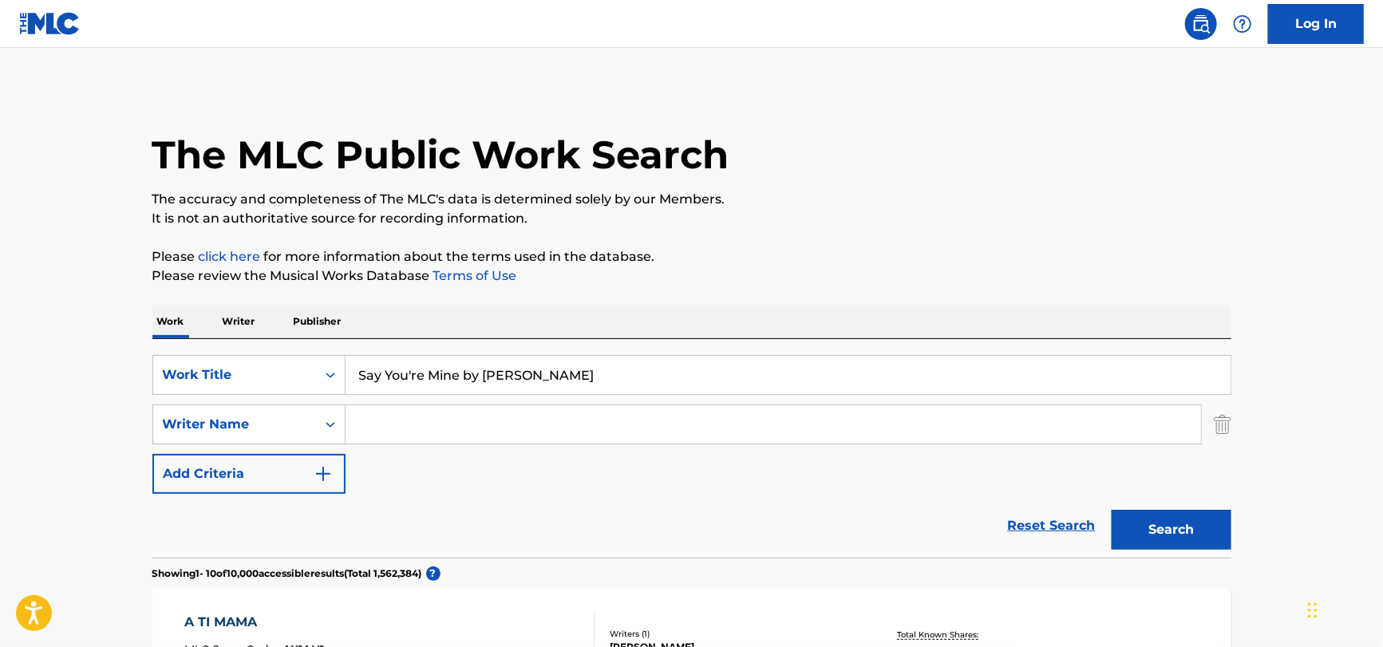
drag, startPoint x: 589, startPoint y: 368, endPoint x: 465, endPoint y: 389, distance: 126.2
click at [465, 389] on input "Say You're Mine by [PERSON_NAME]" at bounding box center [788, 375] width 885 height 38
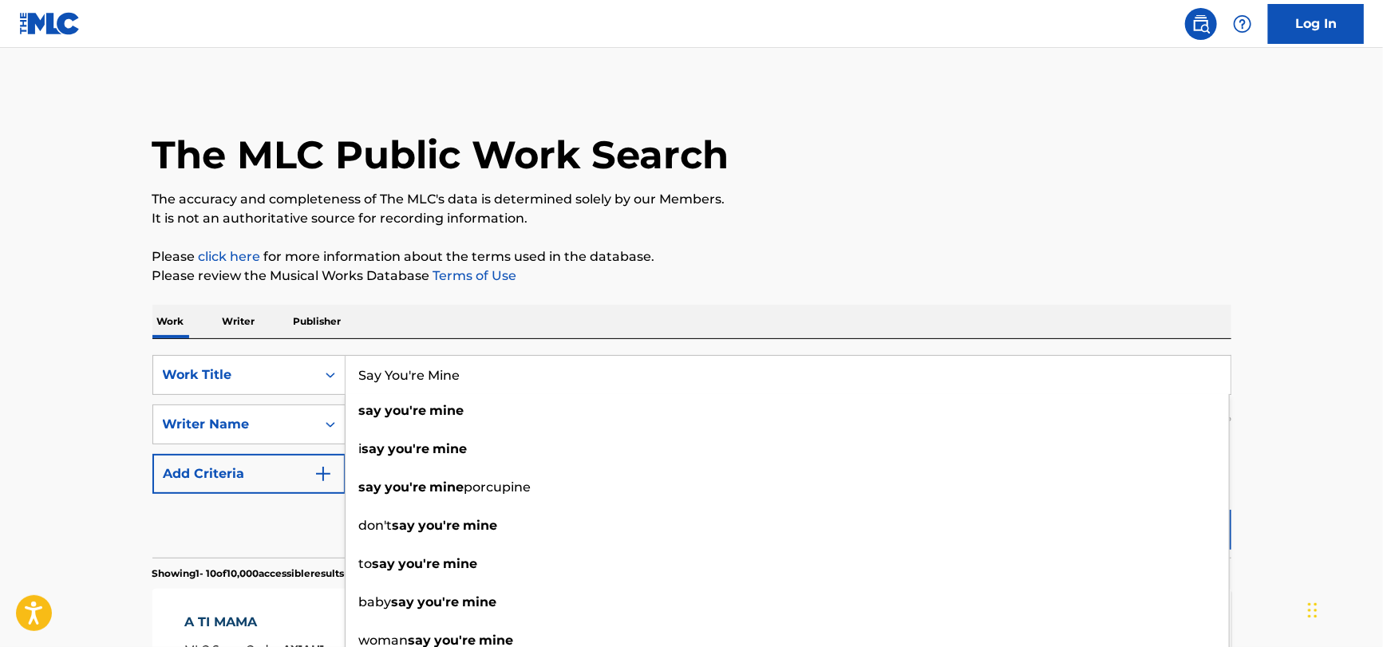
type input "Say You're Mine"
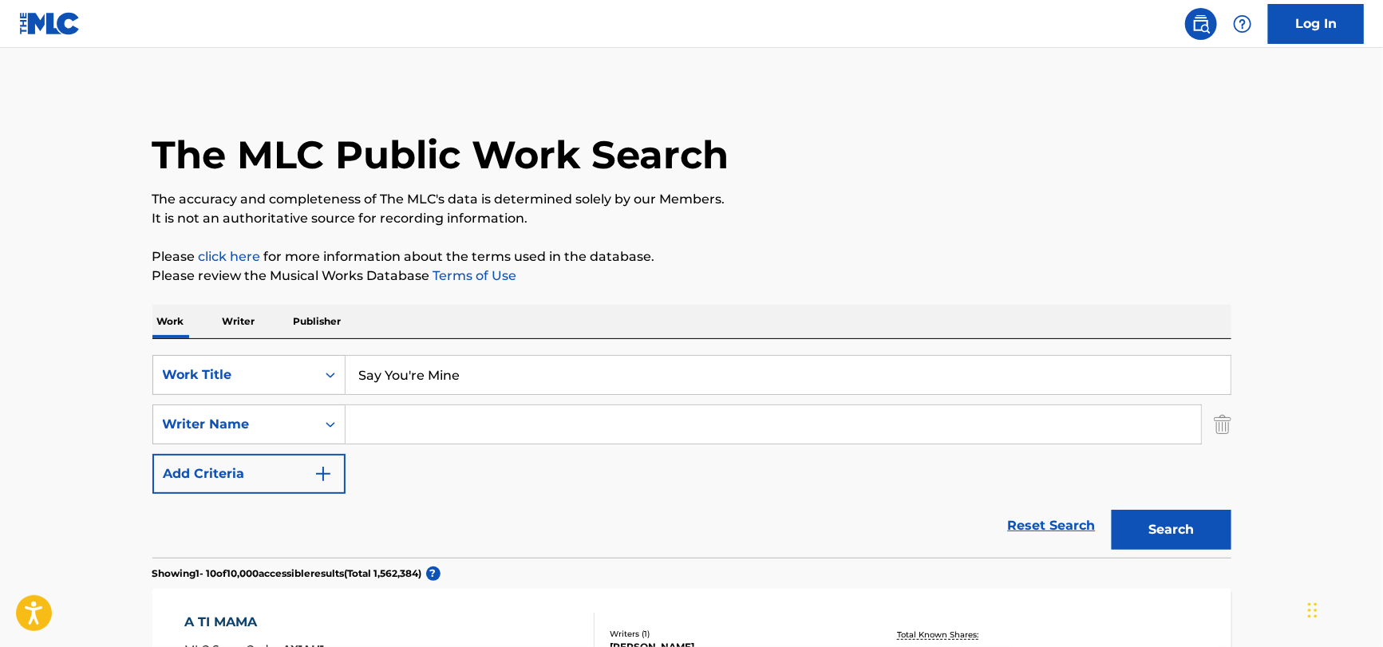
click at [291, 515] on div "Reset Search Search" at bounding box center [691, 526] width 1079 height 64
click at [516, 432] on input "Search Form" at bounding box center [774, 424] width 856 height 38
paste input "Say You're Mine by [PERSON_NAME]"
drag, startPoint x: 524, startPoint y: 421, endPoint x: 182, endPoint y: 461, distance: 344.8
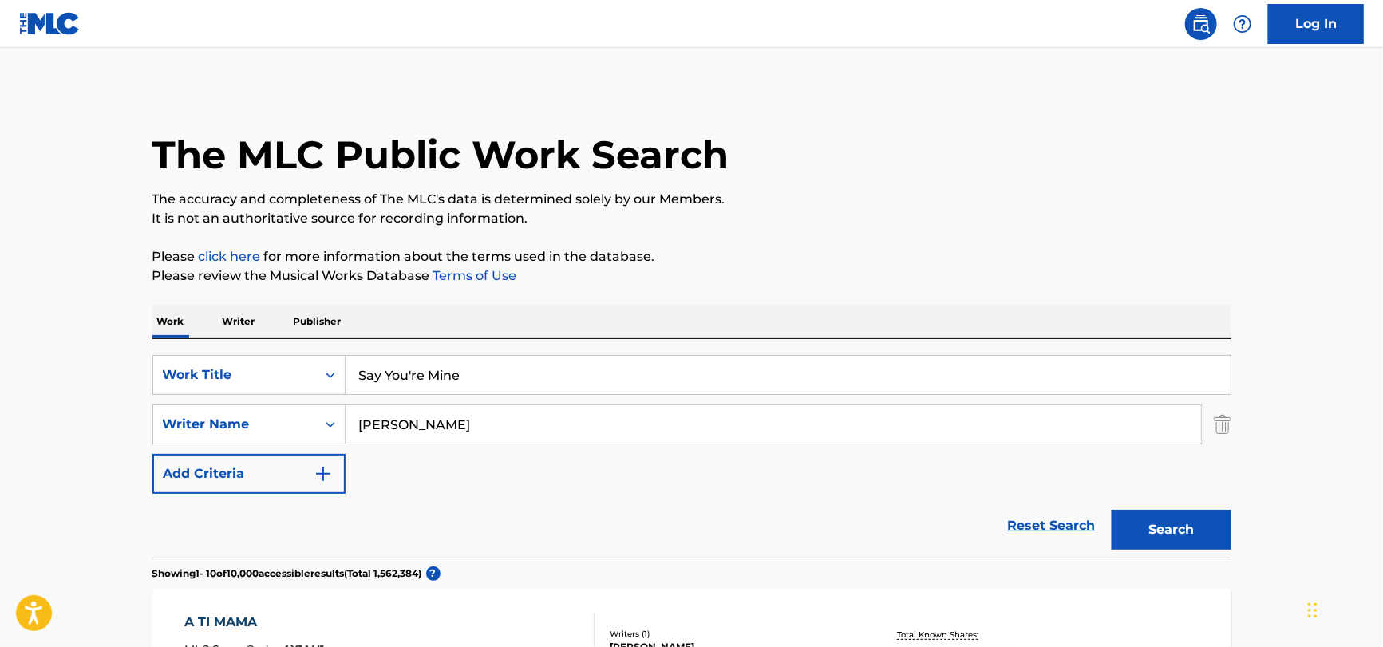
type input "[PERSON_NAME]"
click at [1112, 510] on button "Search" at bounding box center [1172, 530] width 120 height 40
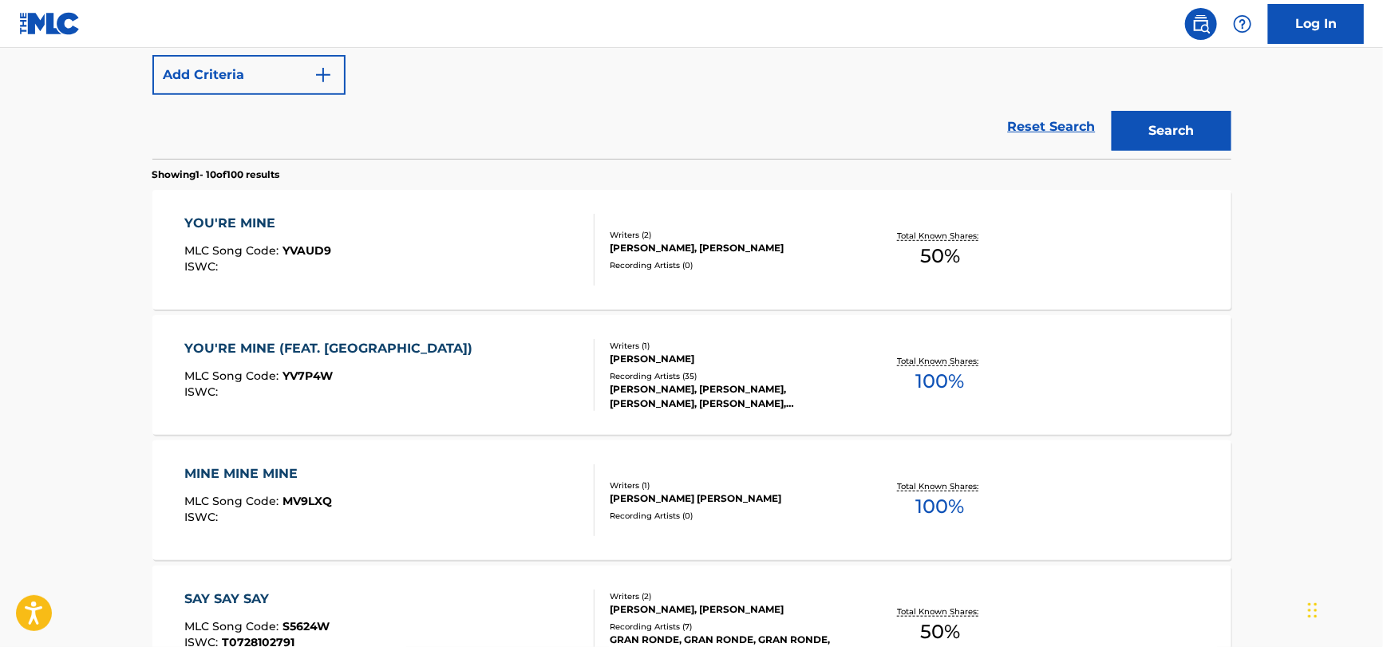
scroll to position [398, 0]
click at [572, 406] on div "YOU'RE MINE (FEAT. COCOELLE) MLC Song Code : YV7P4W ISWC :" at bounding box center [389, 376] width 410 height 72
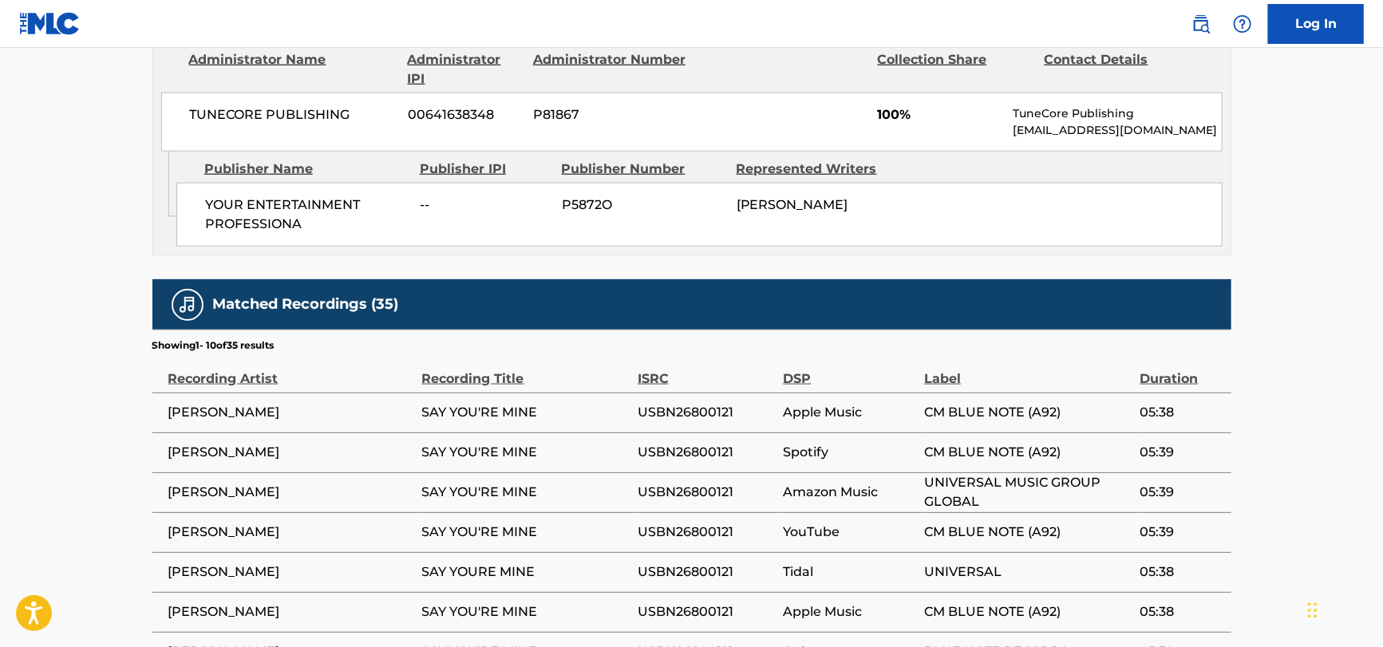
scroll to position [837, 0]
